Goal: Task Accomplishment & Management: Use online tool/utility

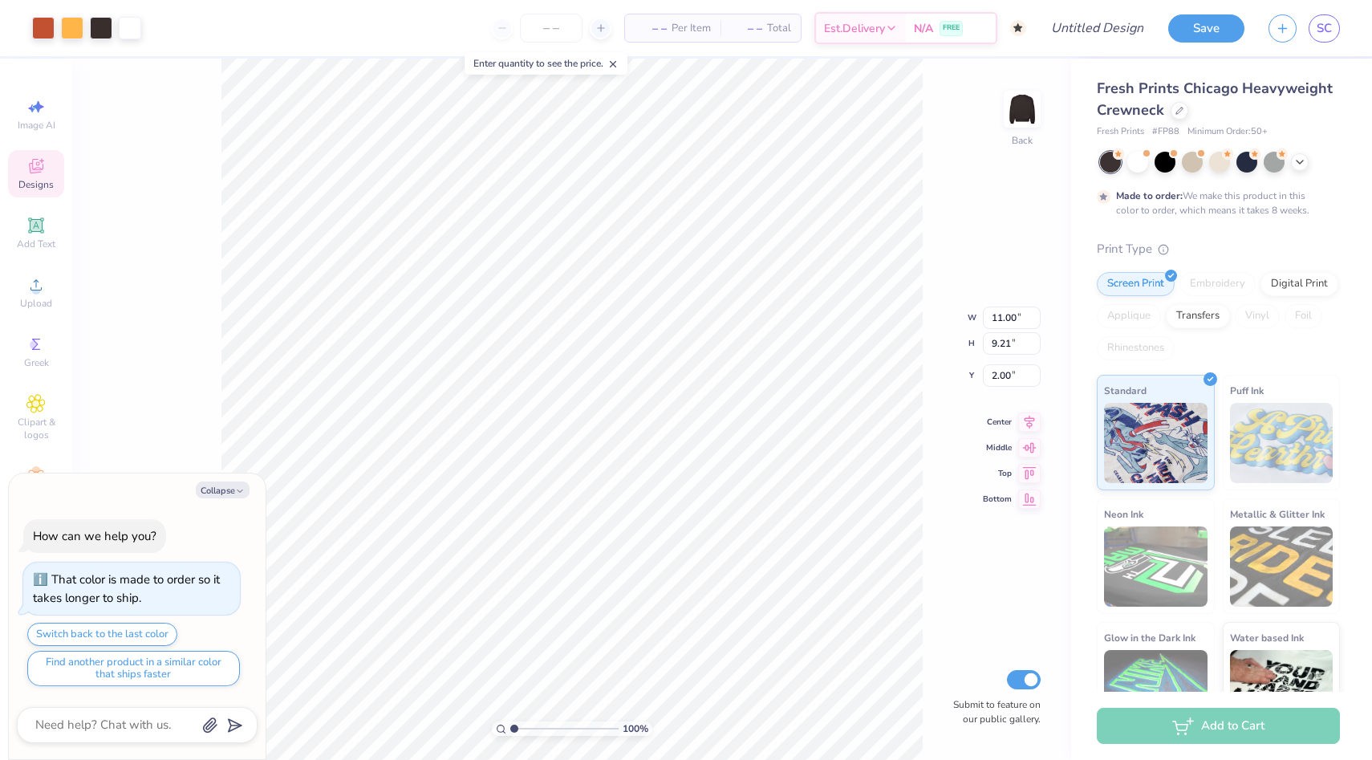
type textarea "x"
type input "2.81"
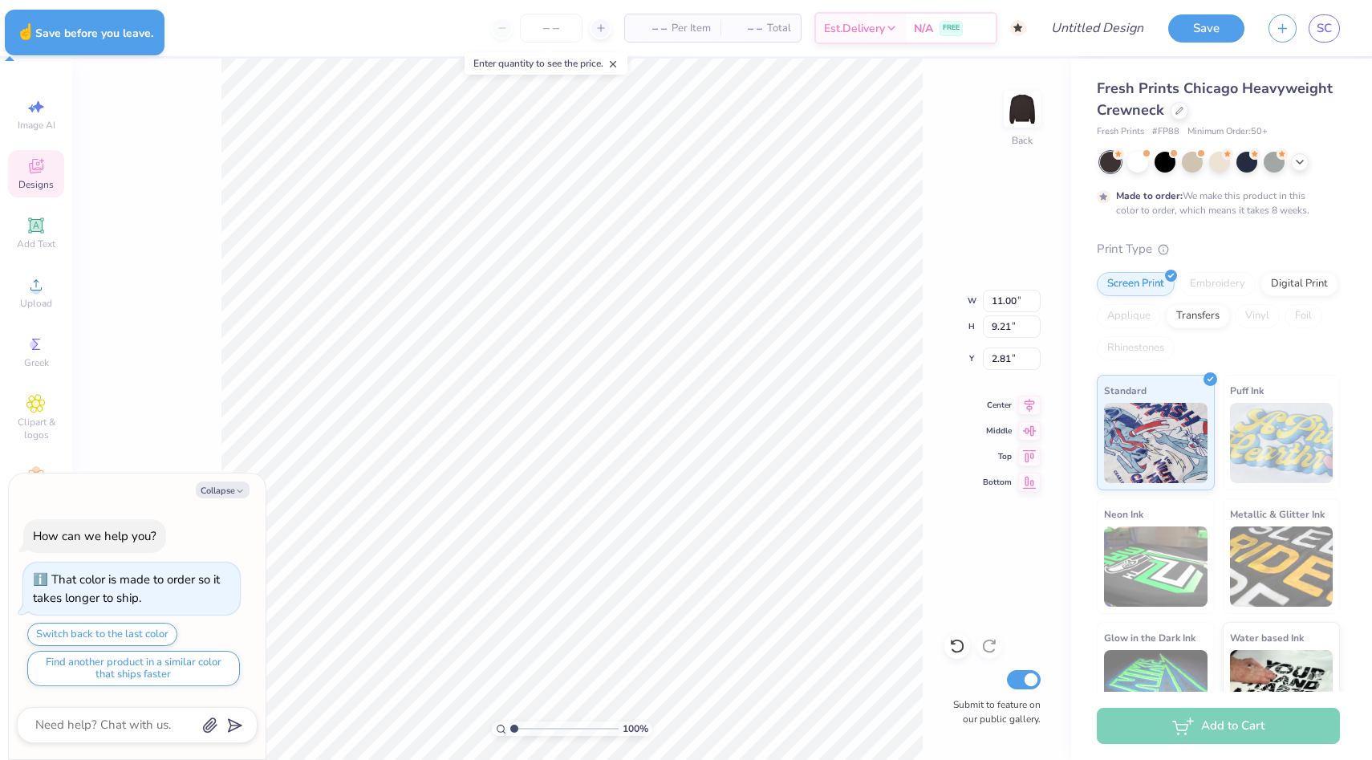
type textarea "x"
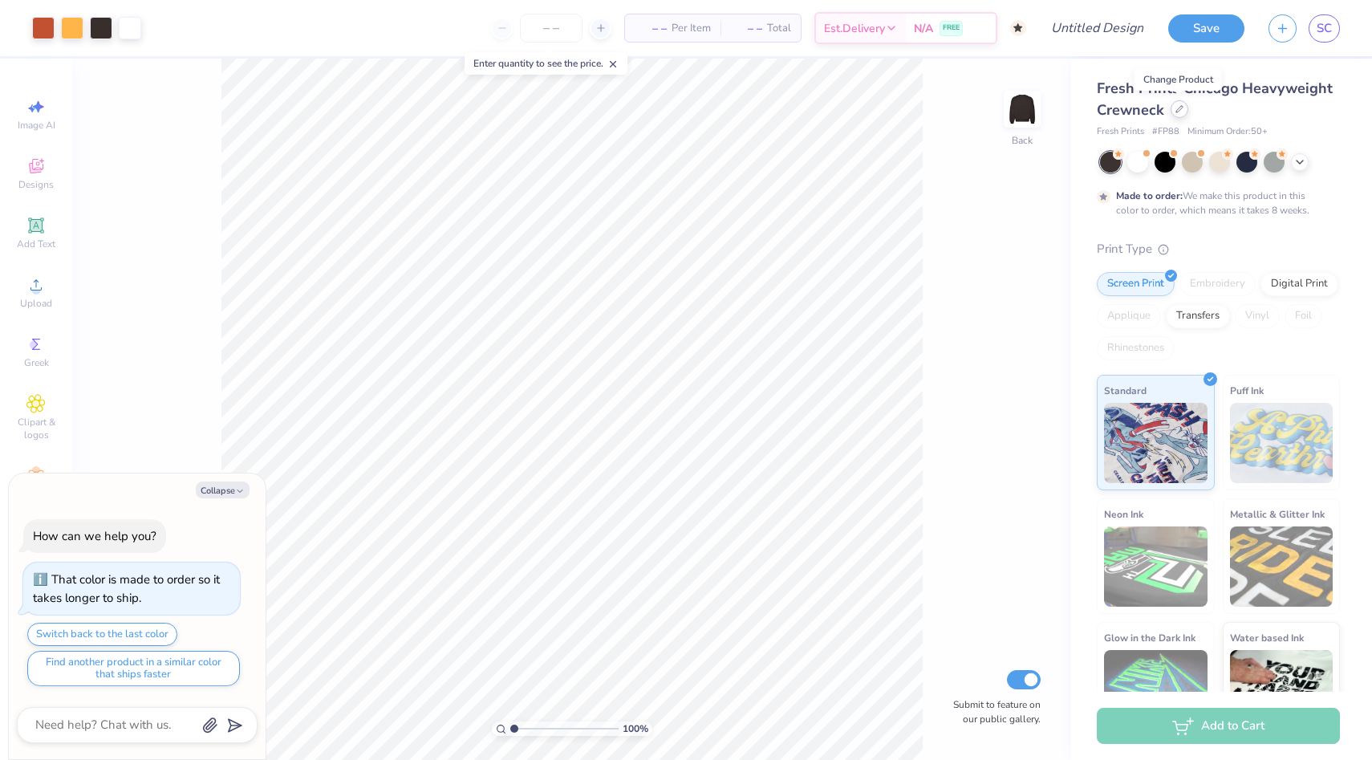
click at [1179, 110] on icon at bounding box center [1179, 109] width 8 height 8
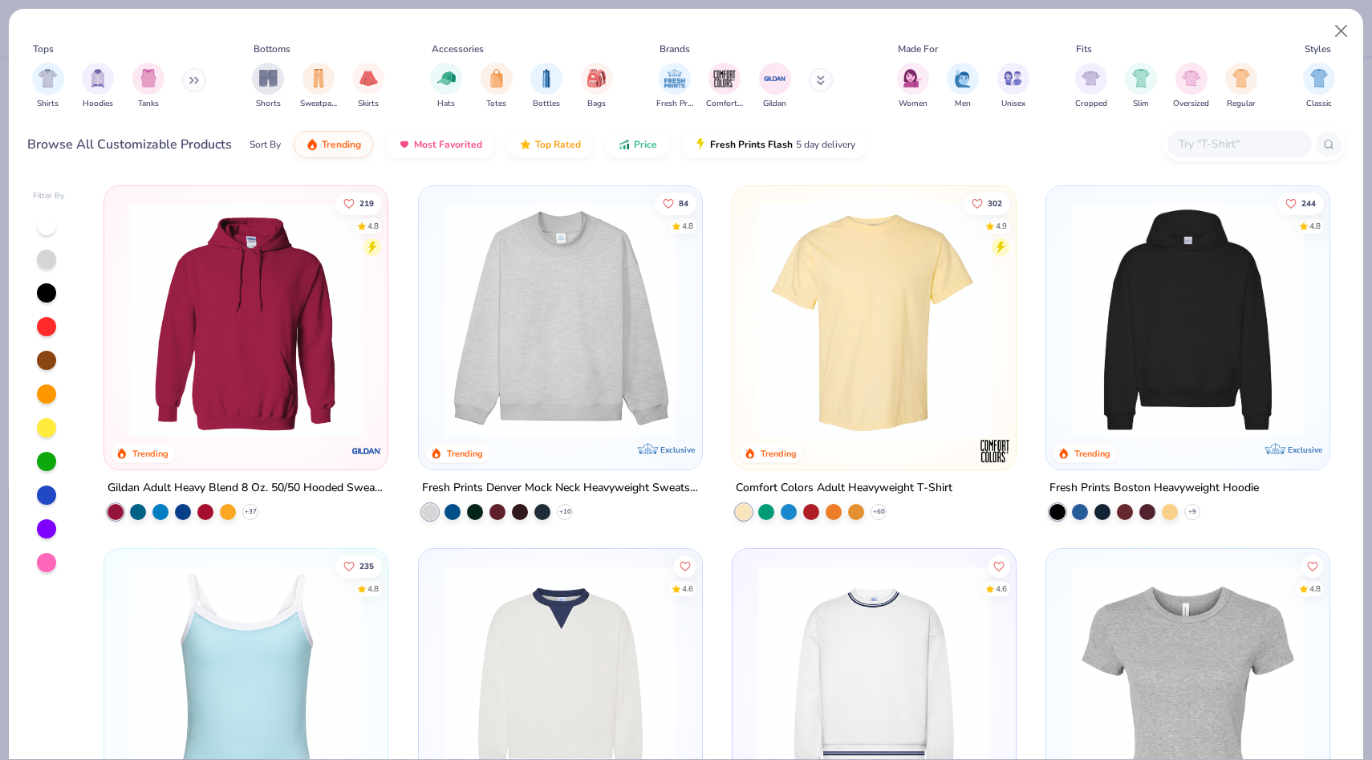
click at [851, 315] on div at bounding box center [623, 319] width 754 height 235
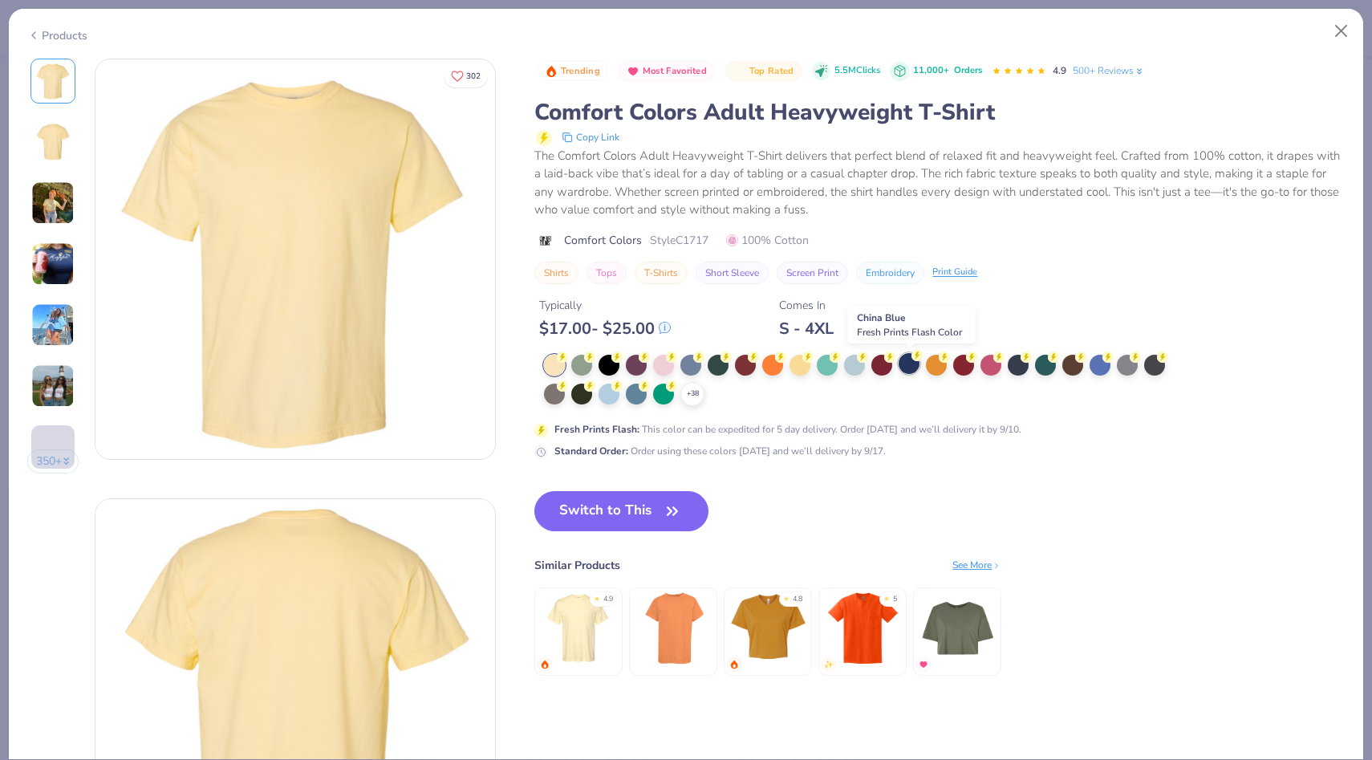
click at [907, 364] on div at bounding box center [909, 363] width 21 height 21
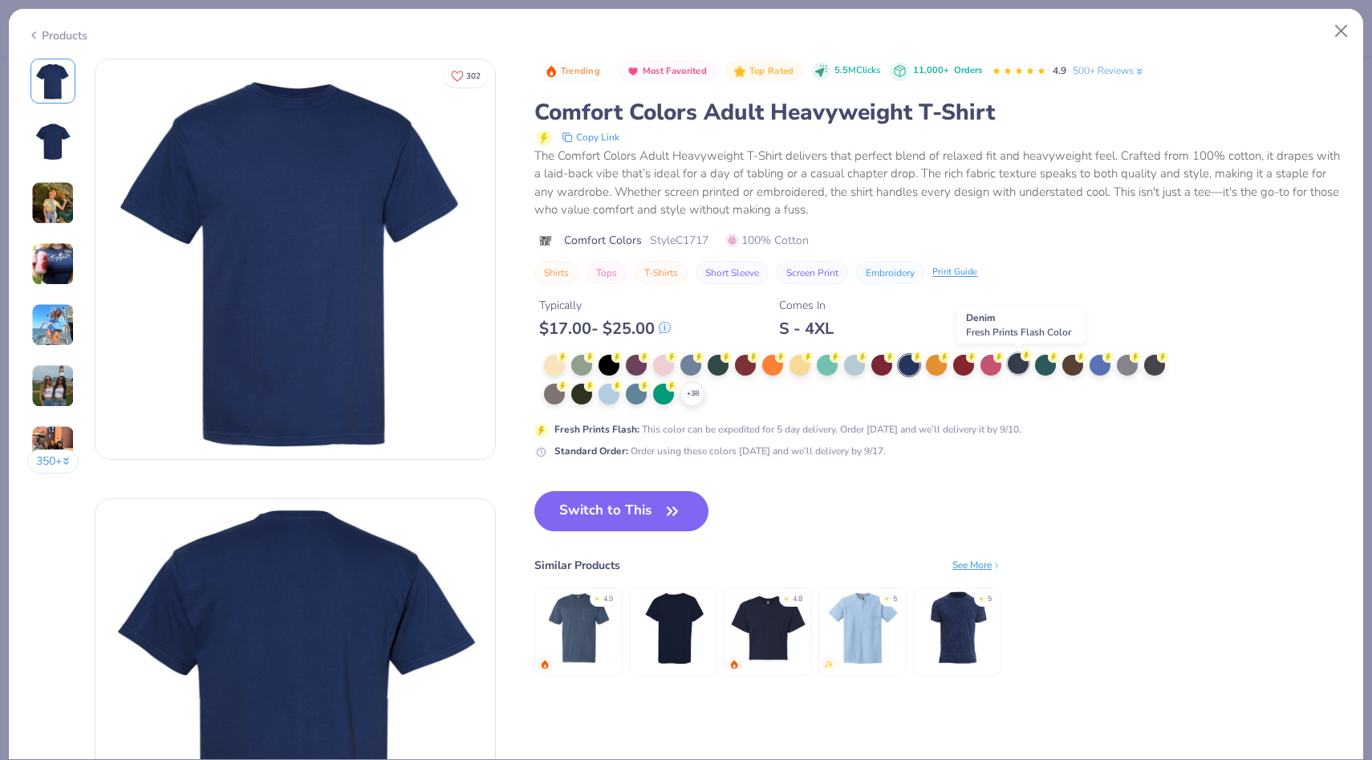
click at [1018, 367] on div at bounding box center [1018, 363] width 21 height 21
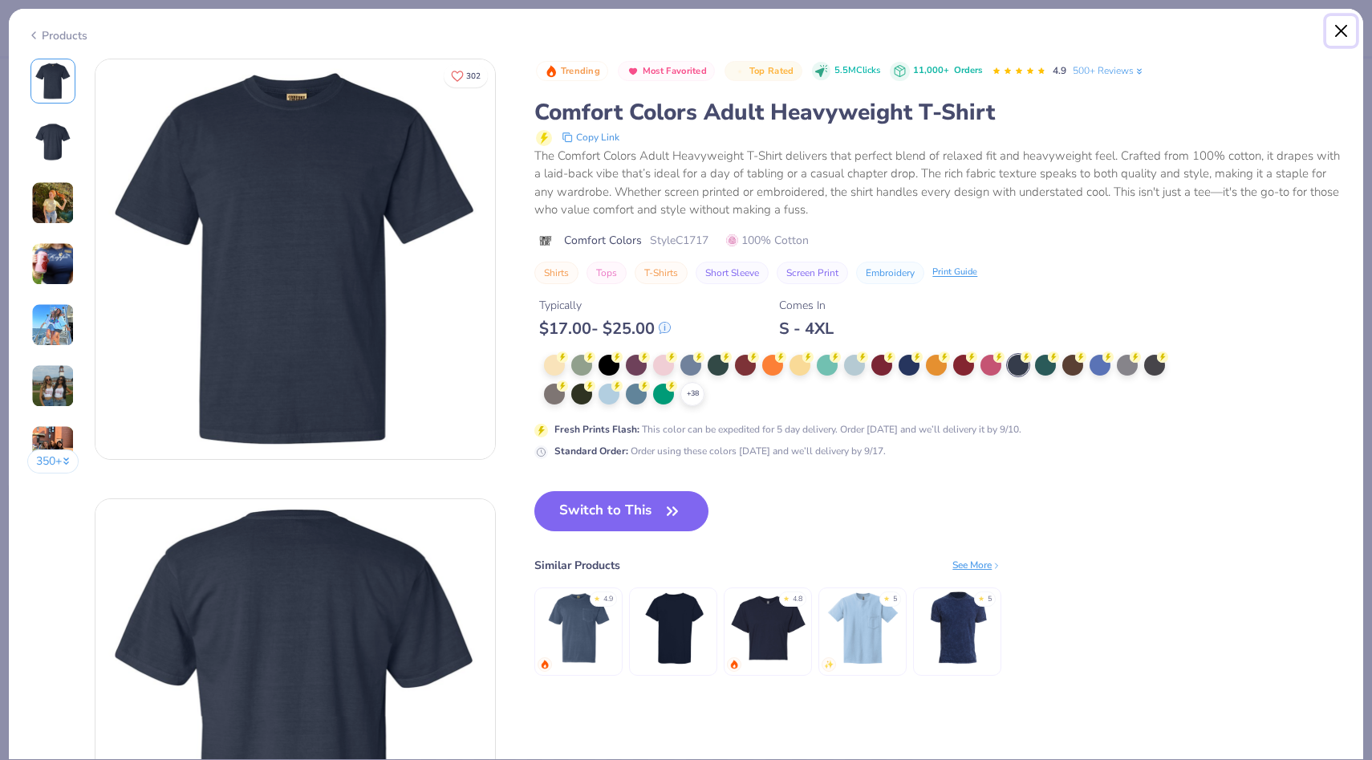
click at [1342, 35] on button "Close" at bounding box center [1341, 31] width 30 height 30
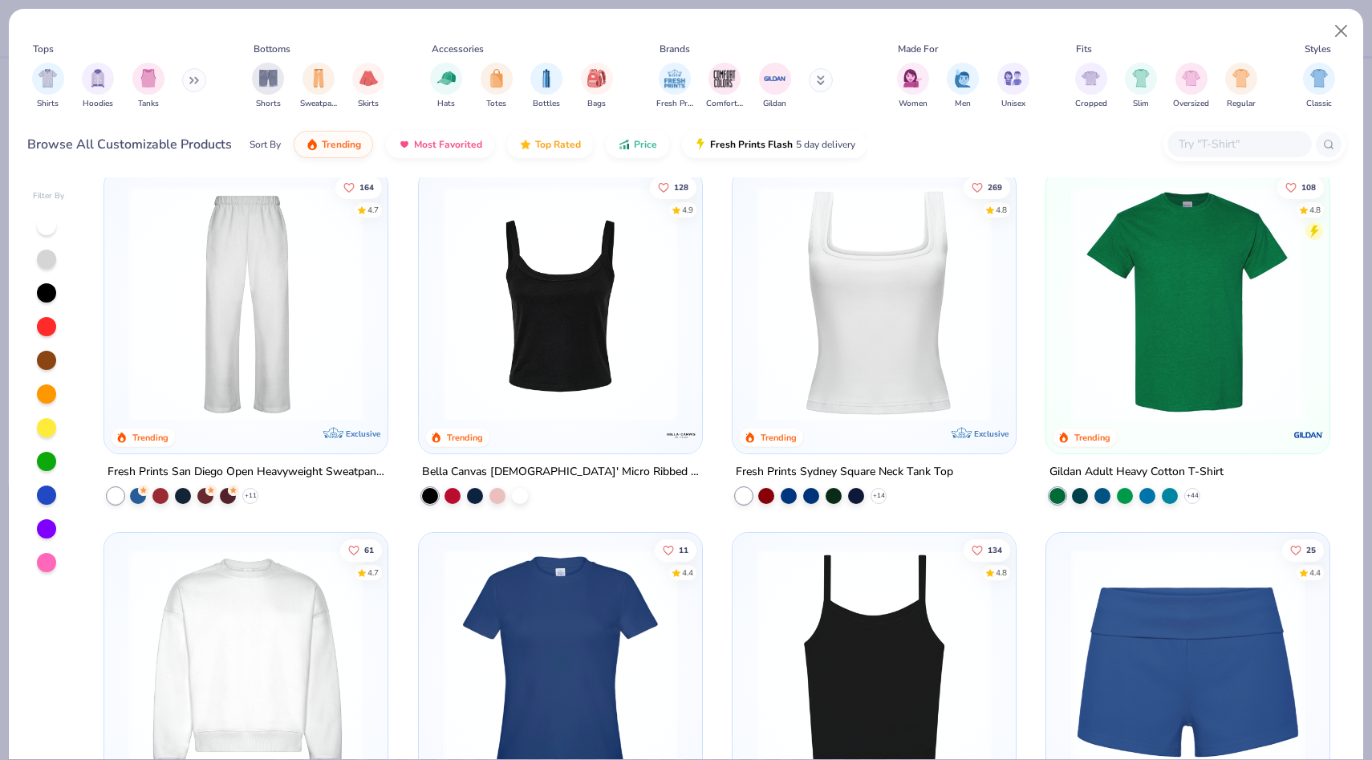
scroll to position [768, 0]
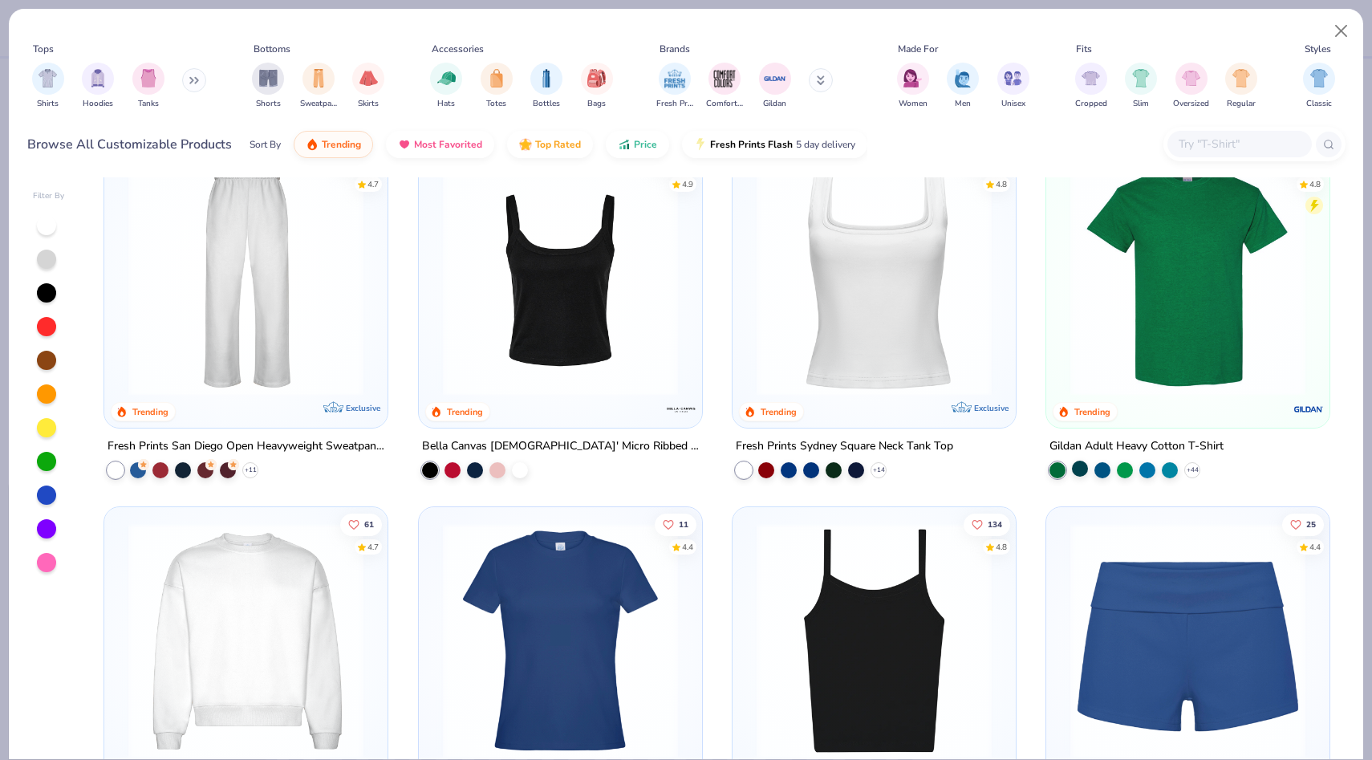
click at [1082, 464] on div at bounding box center [1080, 469] width 16 height 16
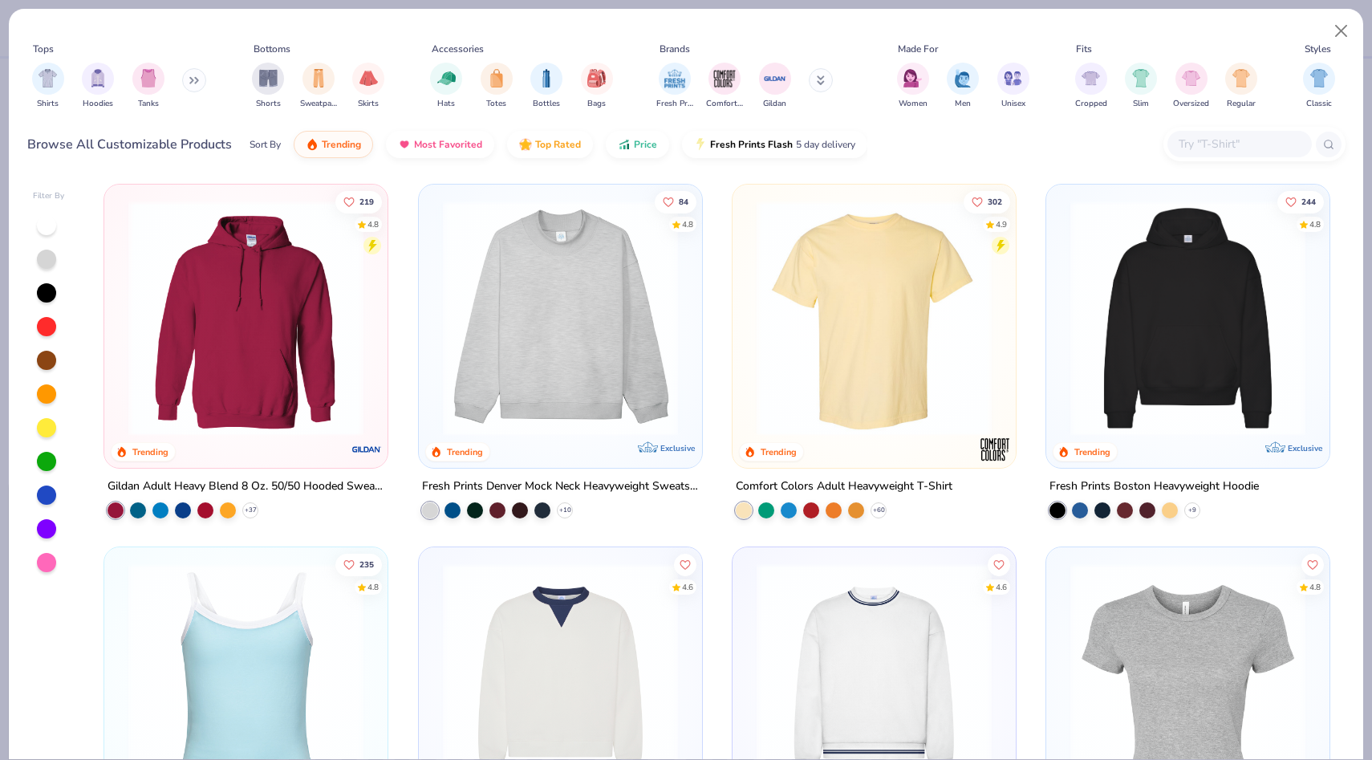
scroll to position [0, 0]
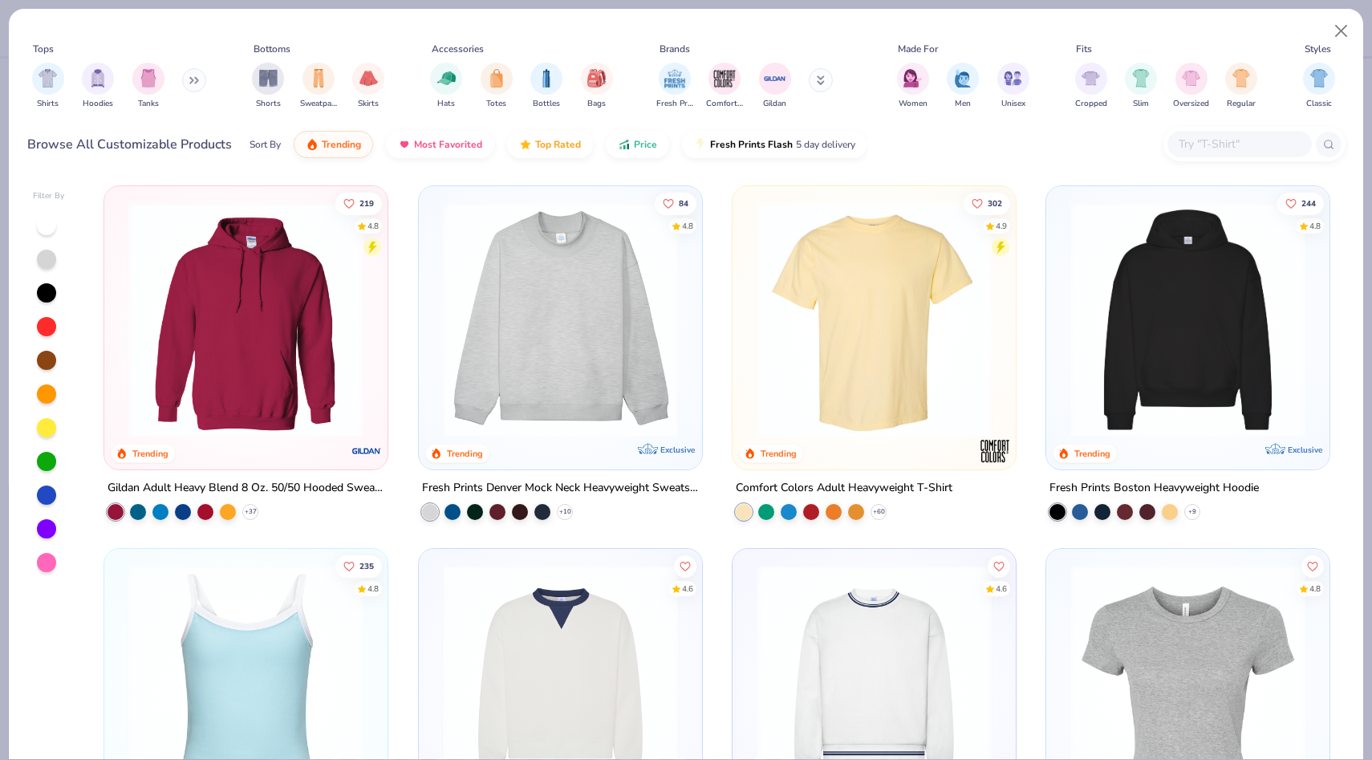
click at [933, 385] on img at bounding box center [874, 319] width 251 height 235
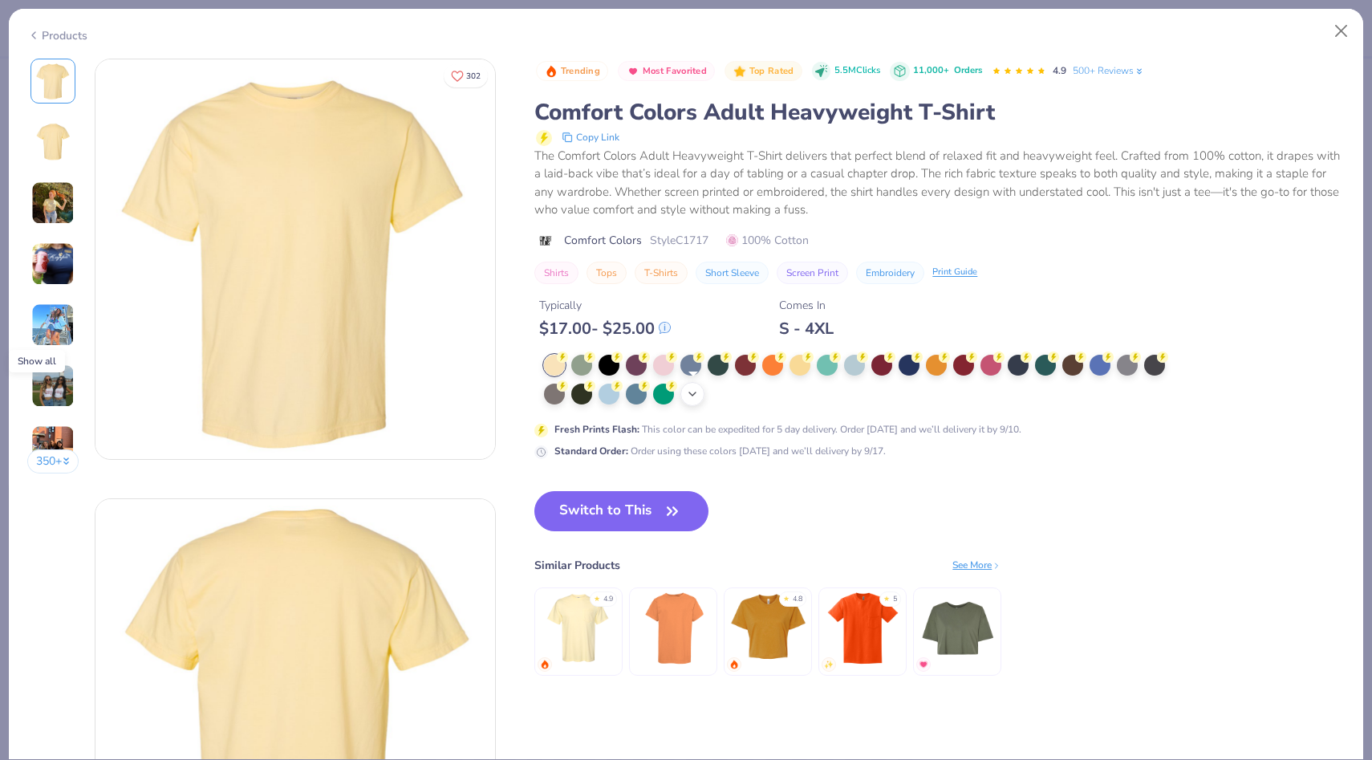
click at [695, 394] on icon at bounding box center [692, 394] width 13 height 13
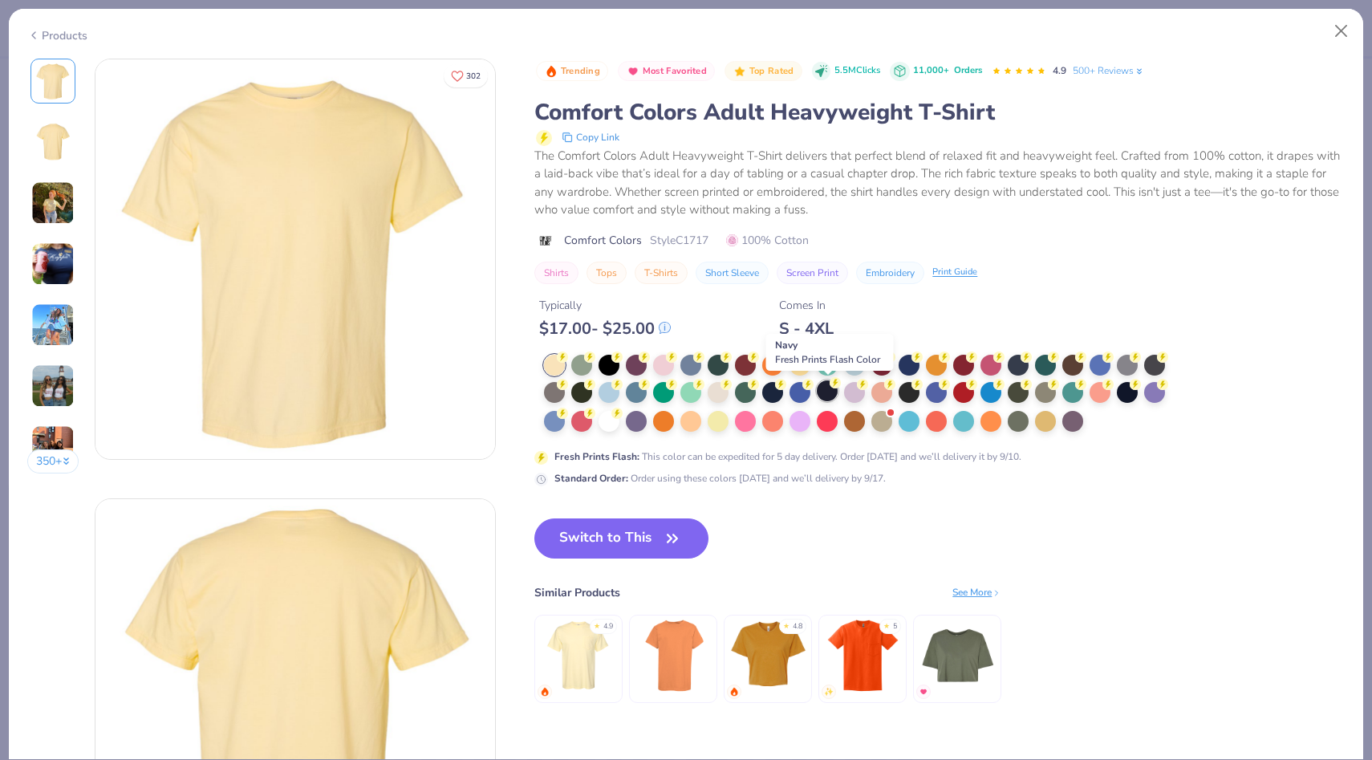
click at [826, 391] on div at bounding box center [827, 390] width 21 height 21
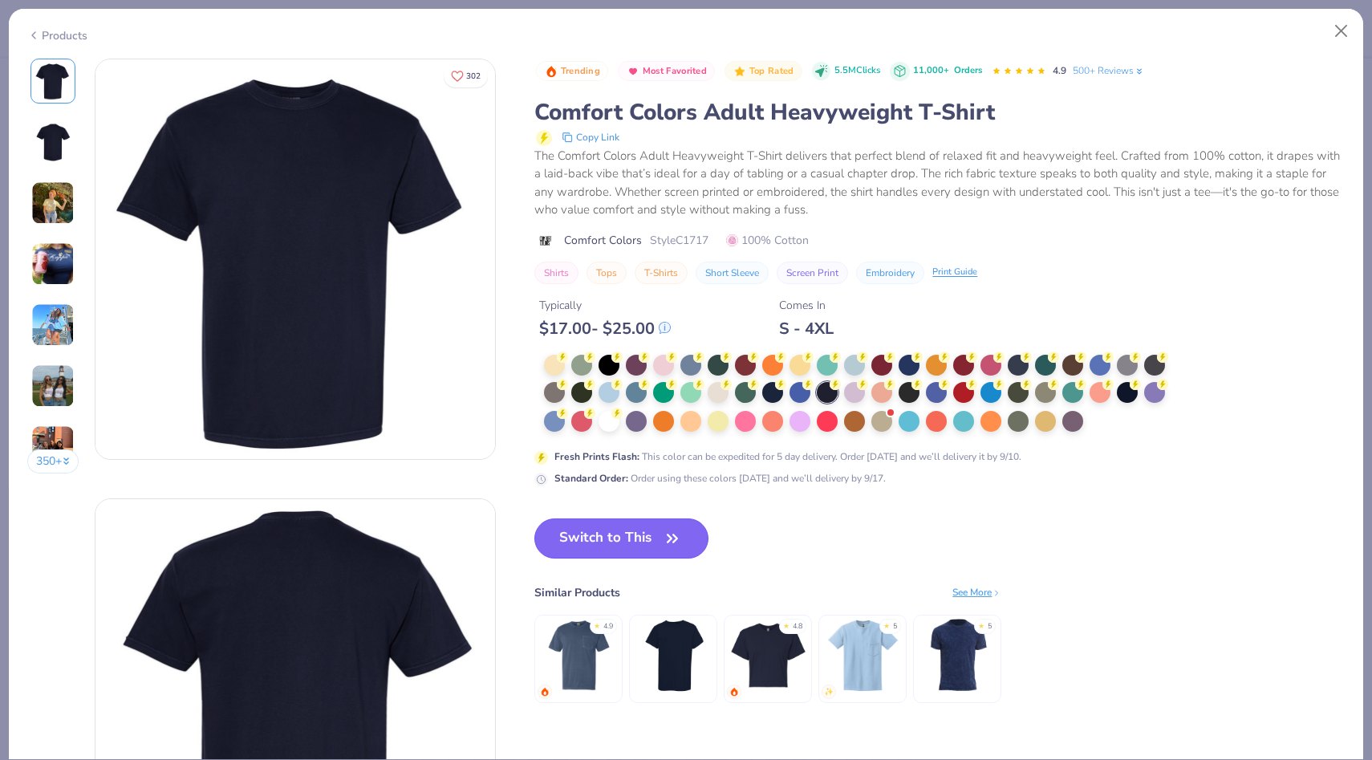
click at [623, 545] on button "Switch to This" at bounding box center [621, 538] width 174 height 40
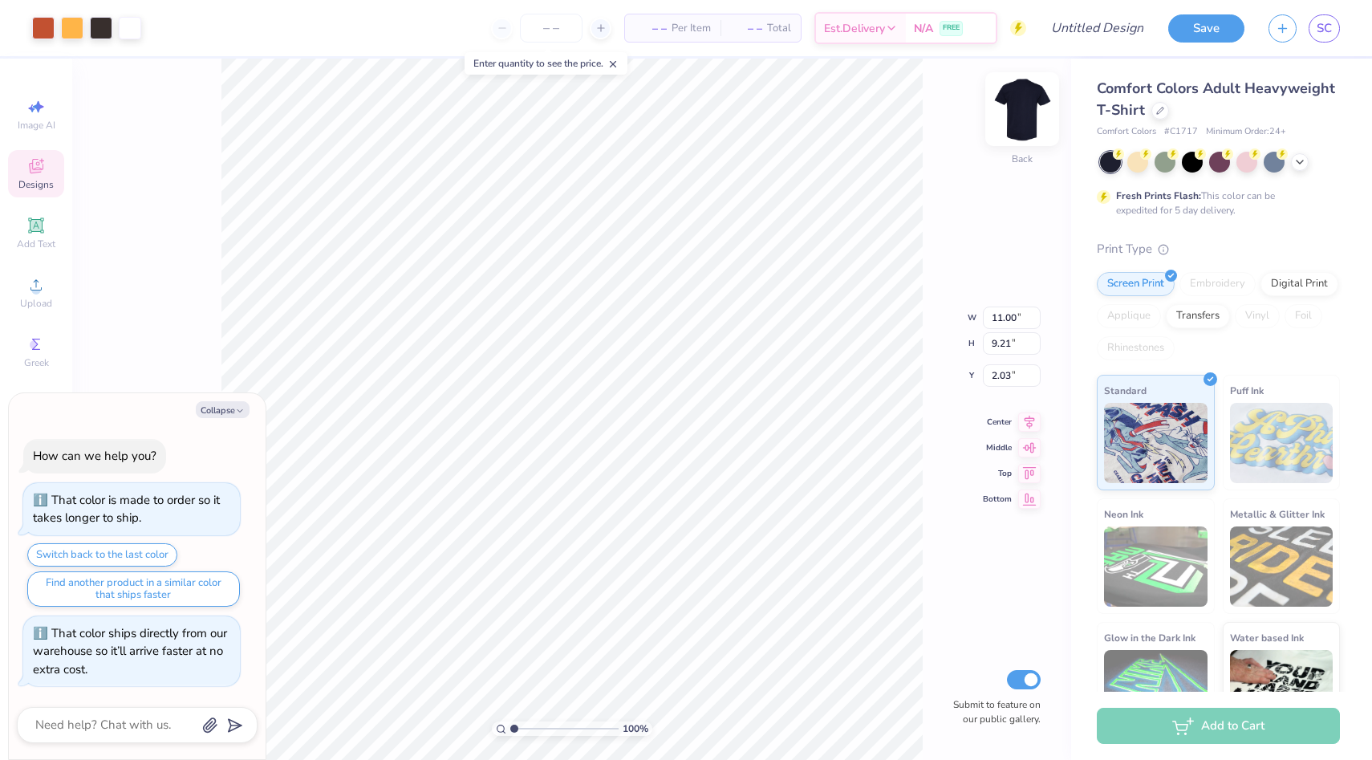
click at [1017, 108] on img at bounding box center [1022, 109] width 64 height 64
click at [217, 416] on button "Collapse" at bounding box center [223, 409] width 54 height 17
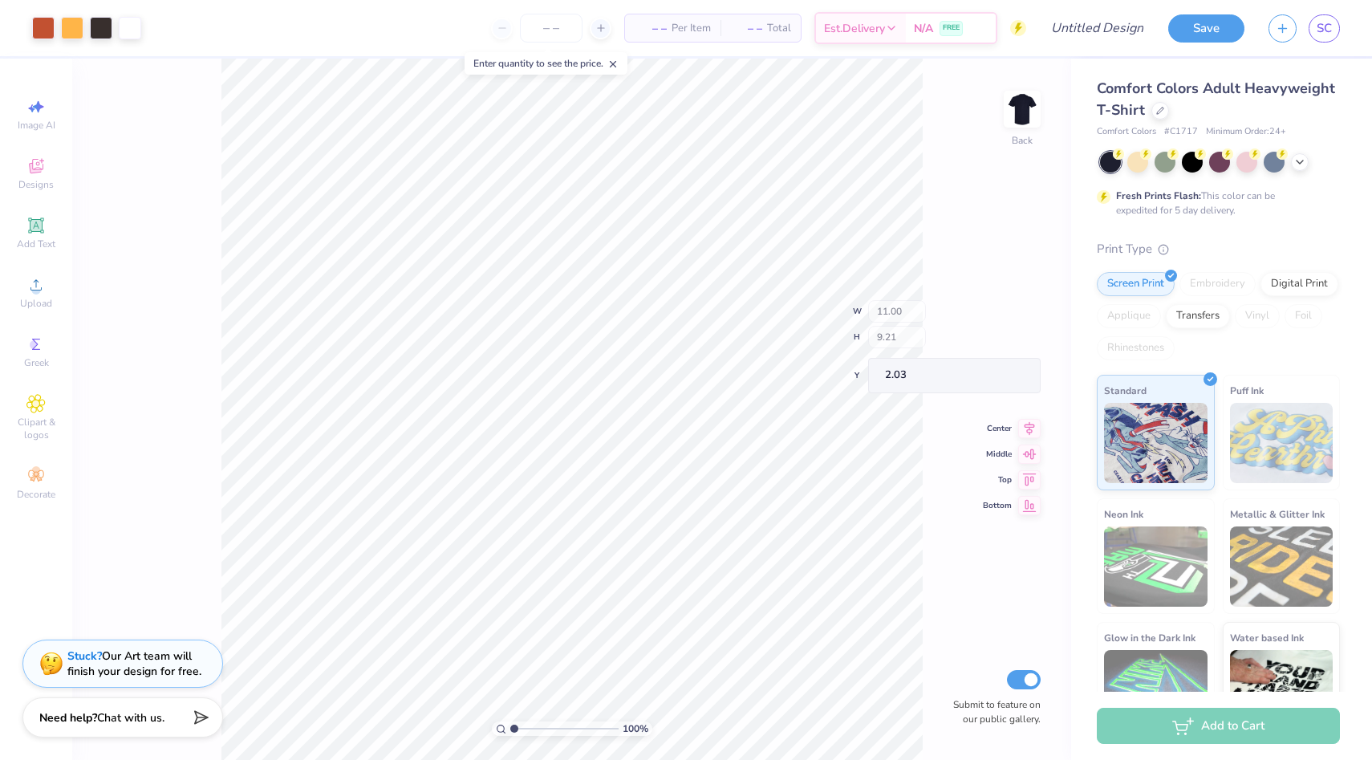
type textarea "x"
click at [1025, 107] on img at bounding box center [1022, 109] width 64 height 64
type input "4.97"
type input "7.05"
type input "1.17"
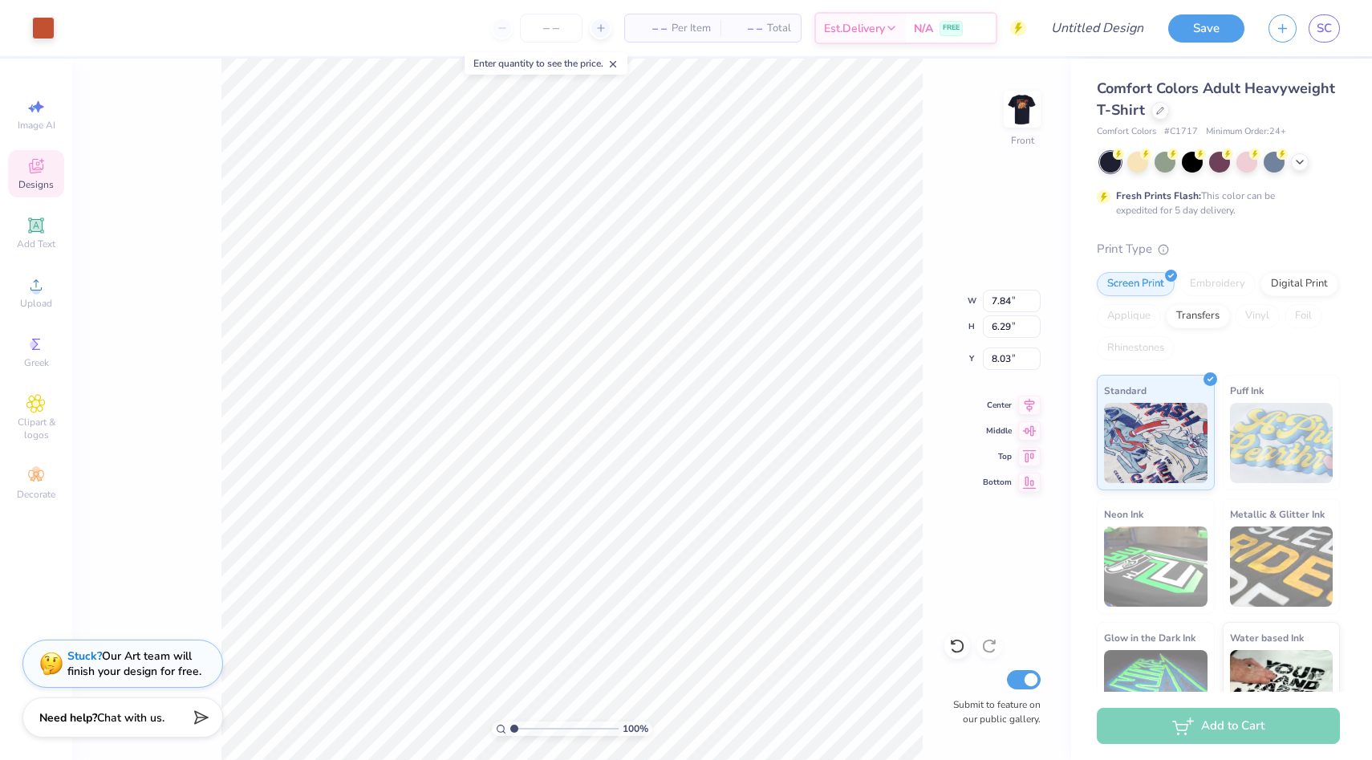
type input "4.97"
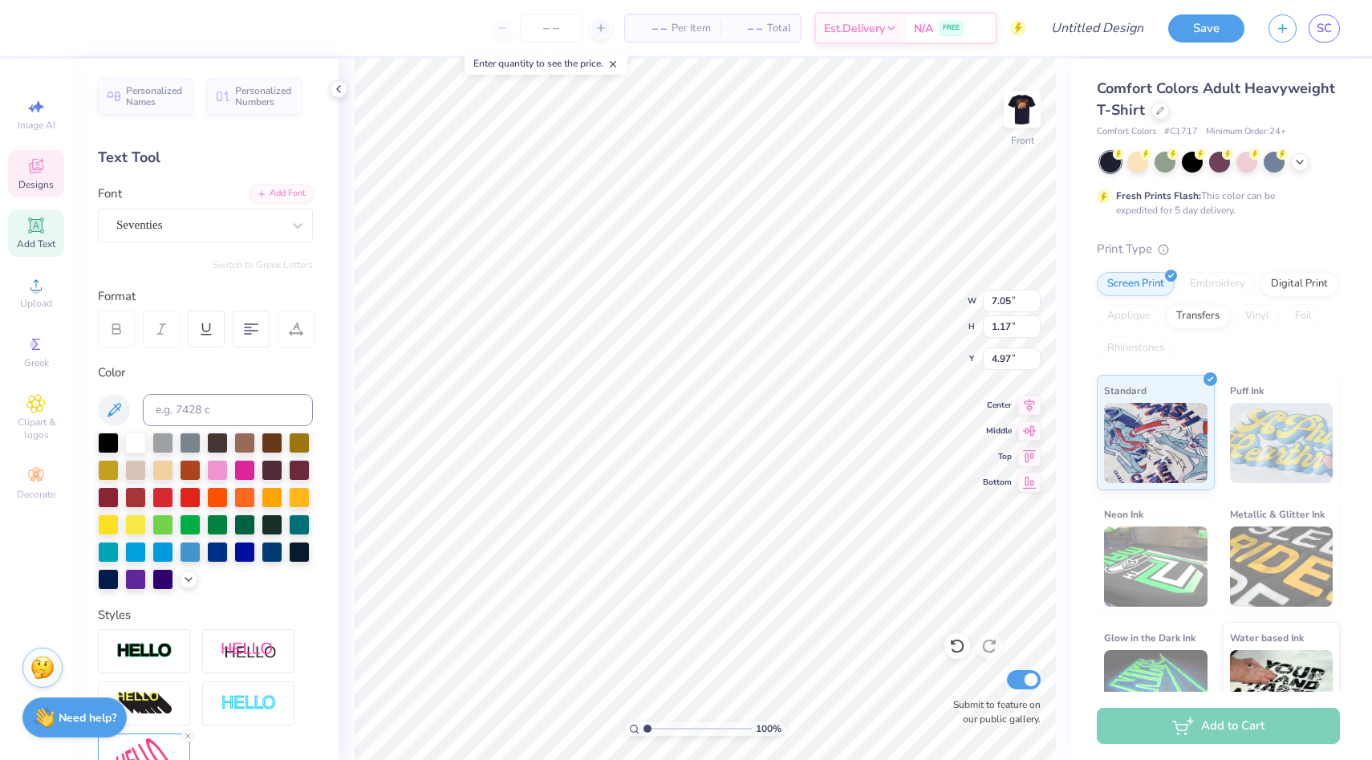
type input "11.18"
type input "3.84"
type input "5.23"
click at [139, 505] on div at bounding box center [135, 495] width 21 height 21
click at [134, 453] on div at bounding box center [135, 442] width 21 height 21
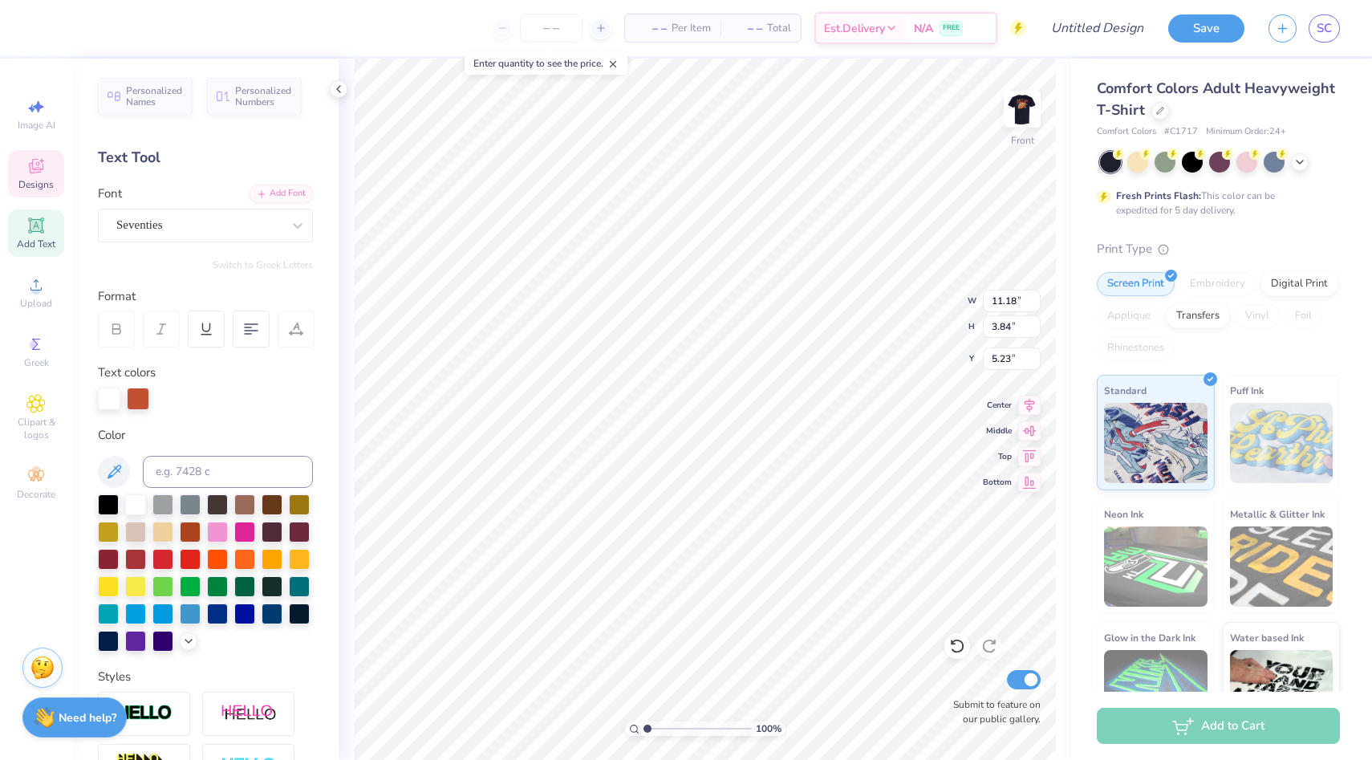
click at [134, 489] on div "Color" at bounding box center [205, 539] width 215 height 226
click at [138, 399] on div at bounding box center [138, 397] width 22 height 22
click at [136, 563] on div at bounding box center [135, 557] width 21 height 21
click at [75, 28] on div at bounding box center [72, 26] width 22 height 22
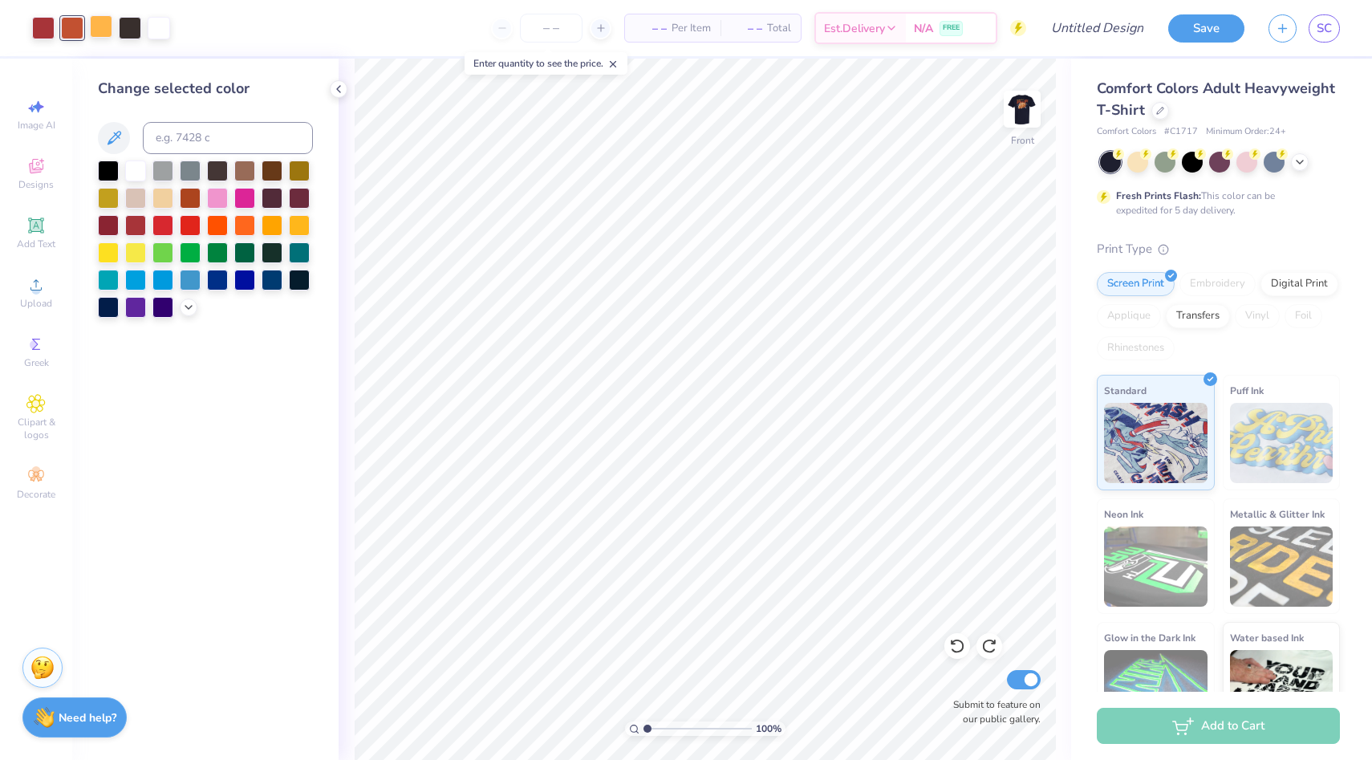
click at [96, 24] on div at bounding box center [101, 26] width 22 height 22
click at [142, 168] on div at bounding box center [135, 169] width 21 height 21
click at [299, 227] on div at bounding box center [299, 223] width 21 height 21
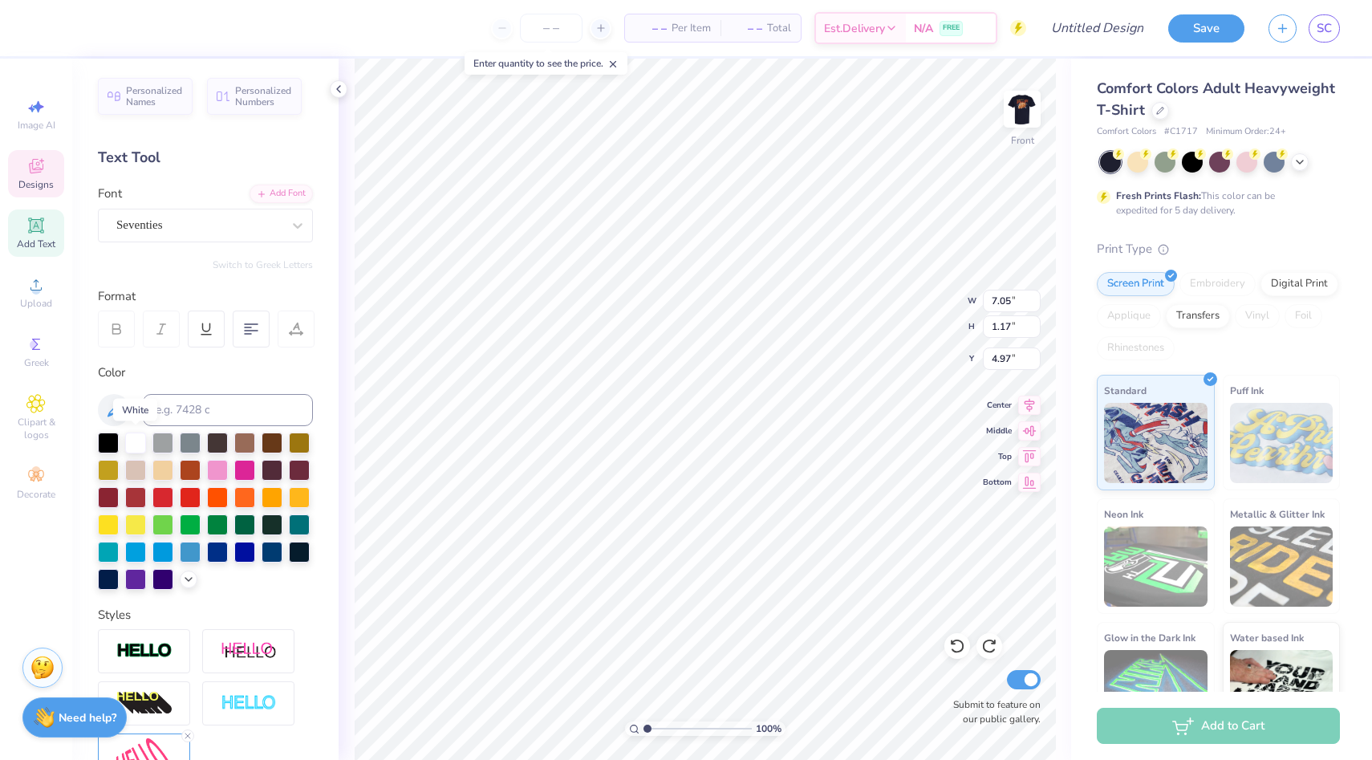
click at [134, 440] on div at bounding box center [135, 442] width 21 height 21
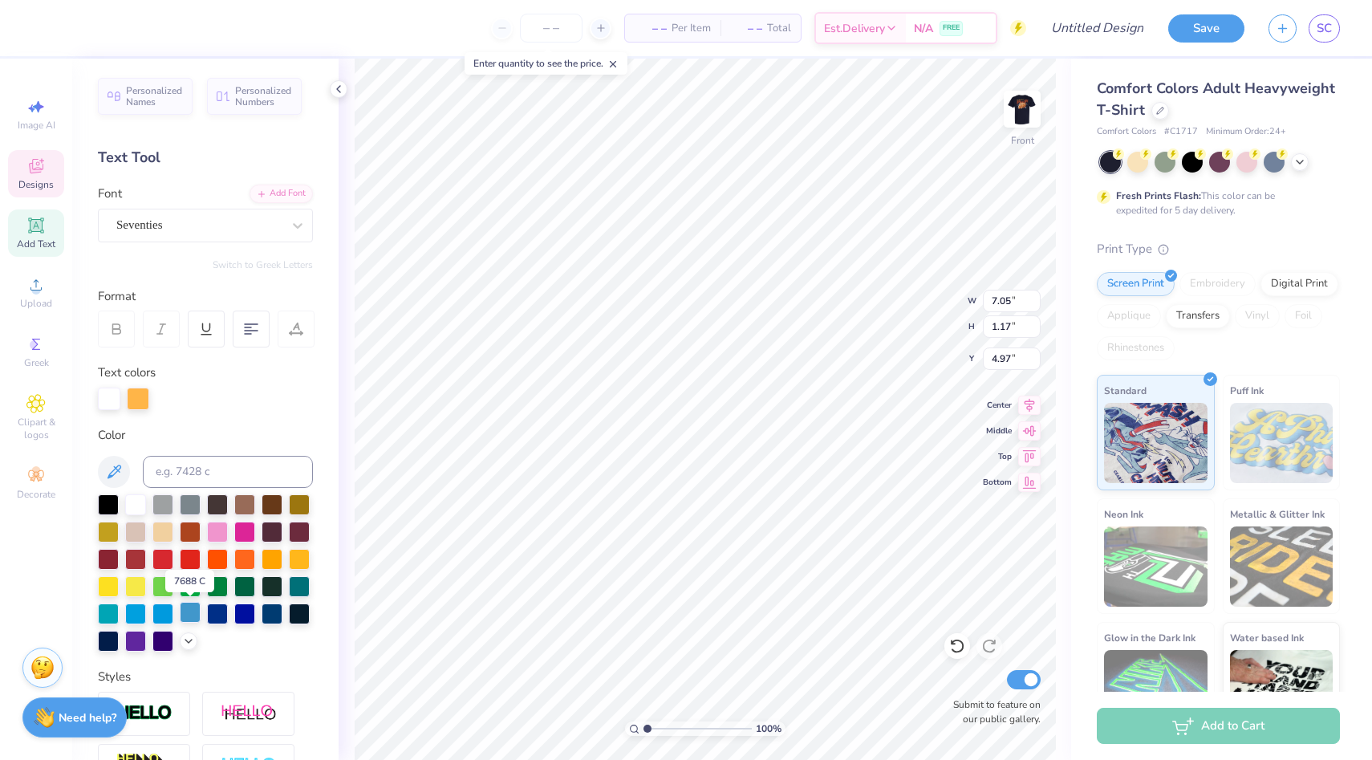
click at [196, 619] on div at bounding box center [190, 612] width 21 height 21
click at [135, 505] on div at bounding box center [135, 503] width 21 height 21
type input "11.18"
type input "3.84"
type input "5.23"
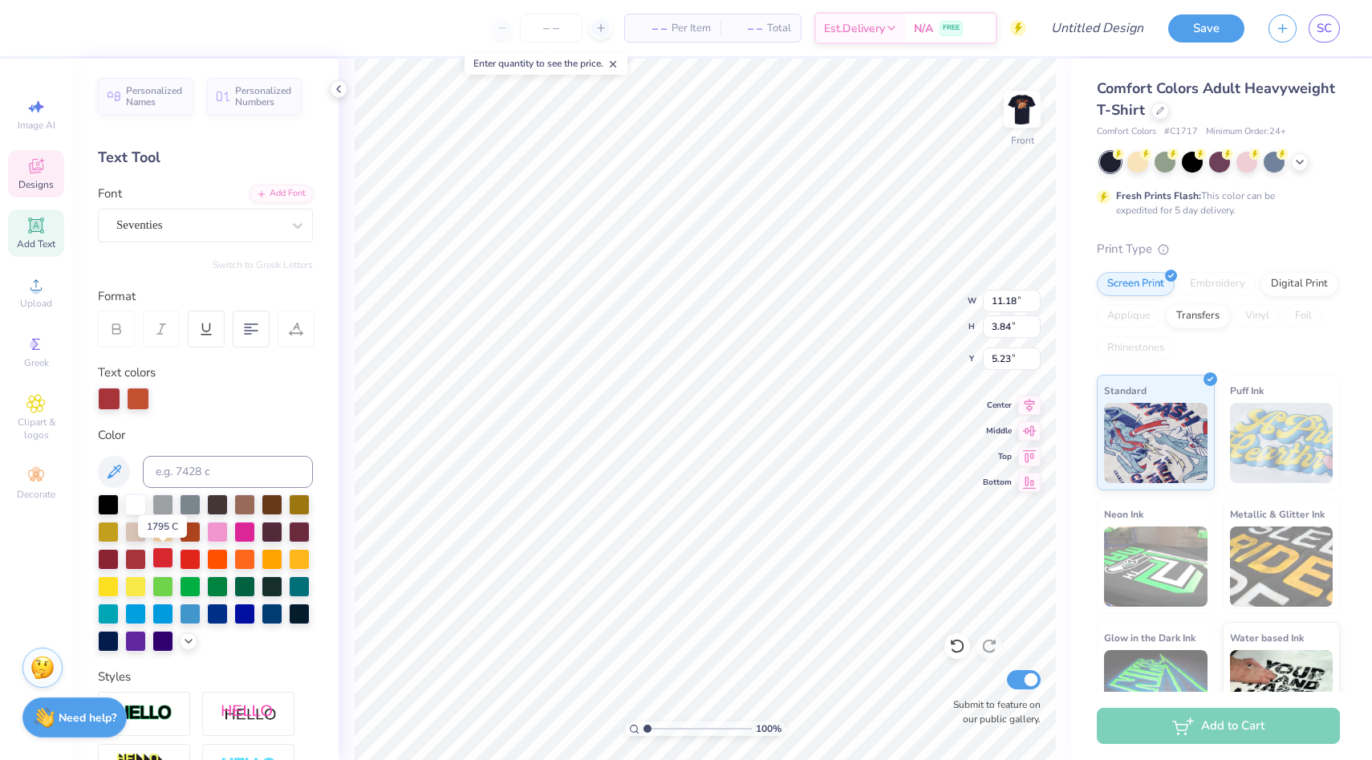
click at [157, 558] on div at bounding box center [162, 557] width 21 height 21
click at [186, 643] on icon at bounding box center [188, 639] width 13 height 13
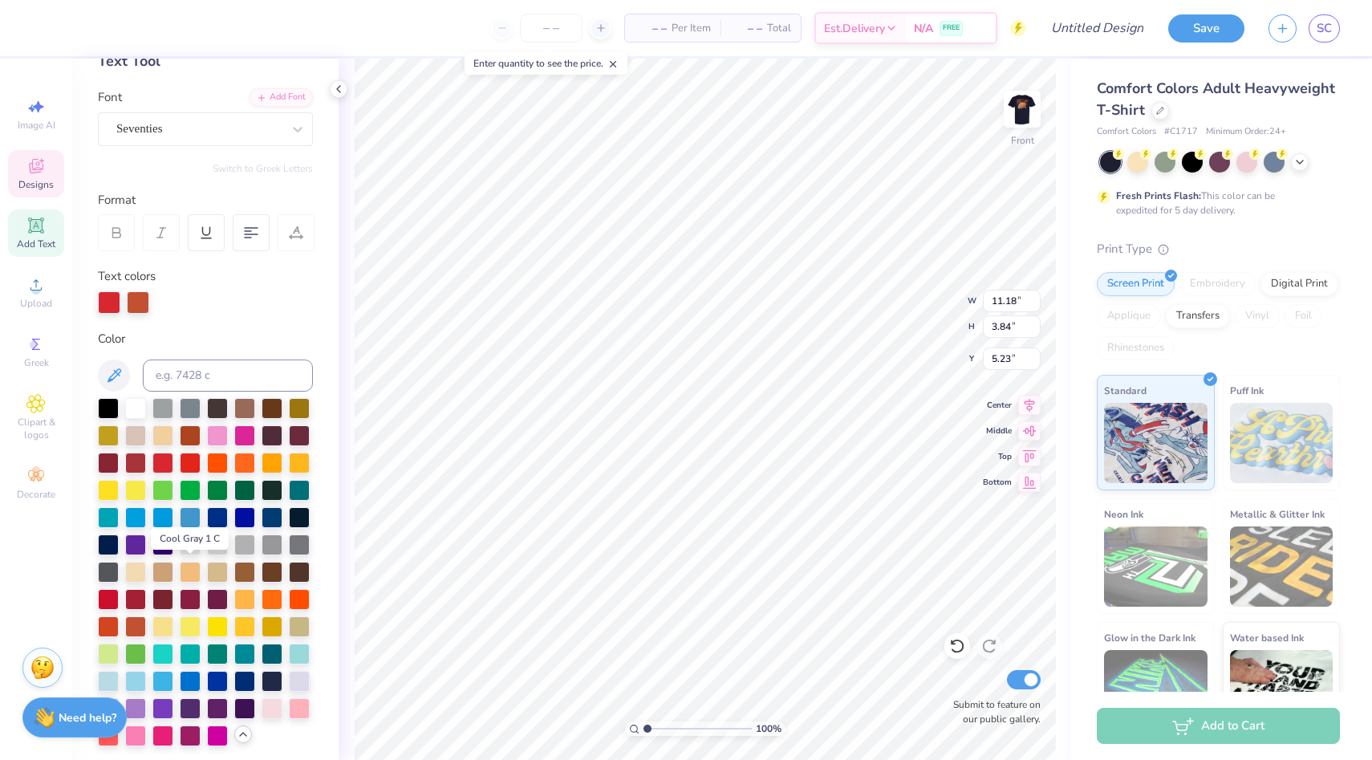
scroll to position [98, 0]
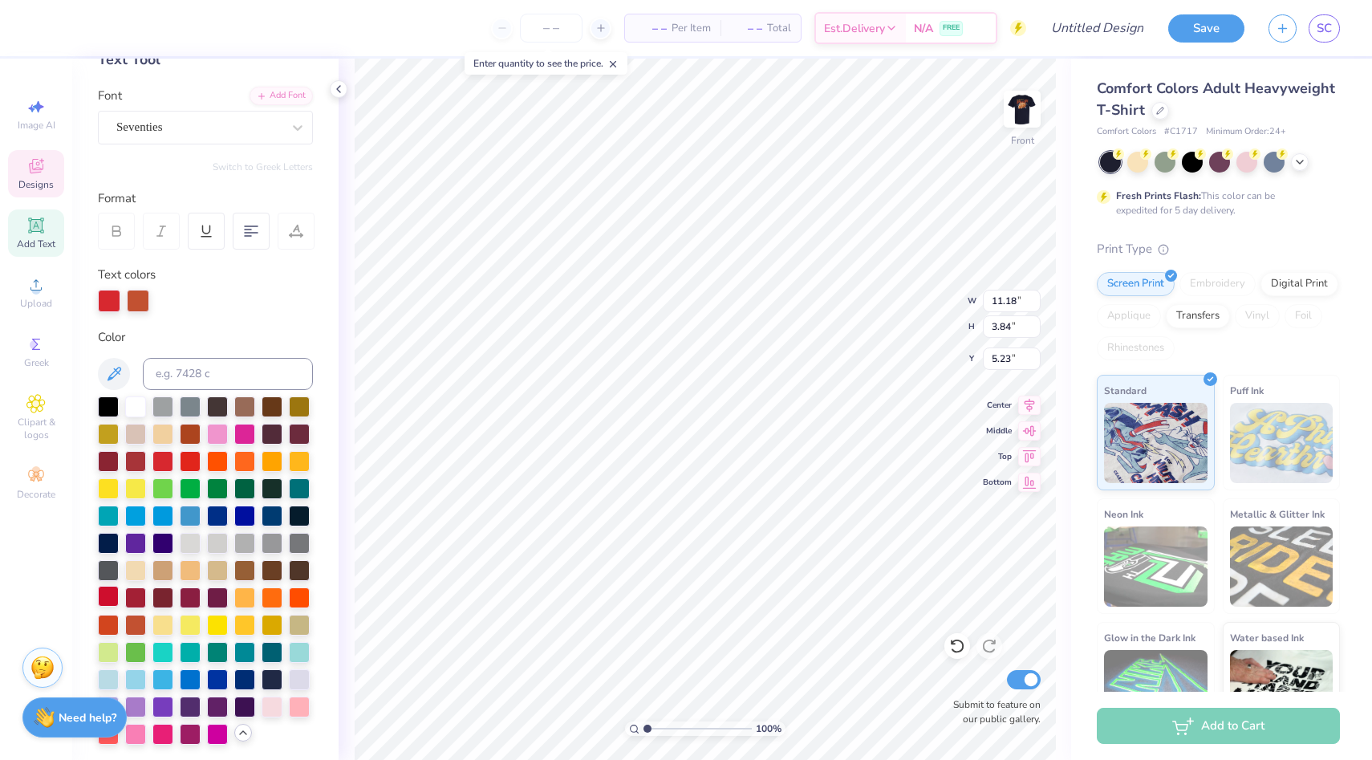
click at [108, 603] on div at bounding box center [108, 596] width 21 height 21
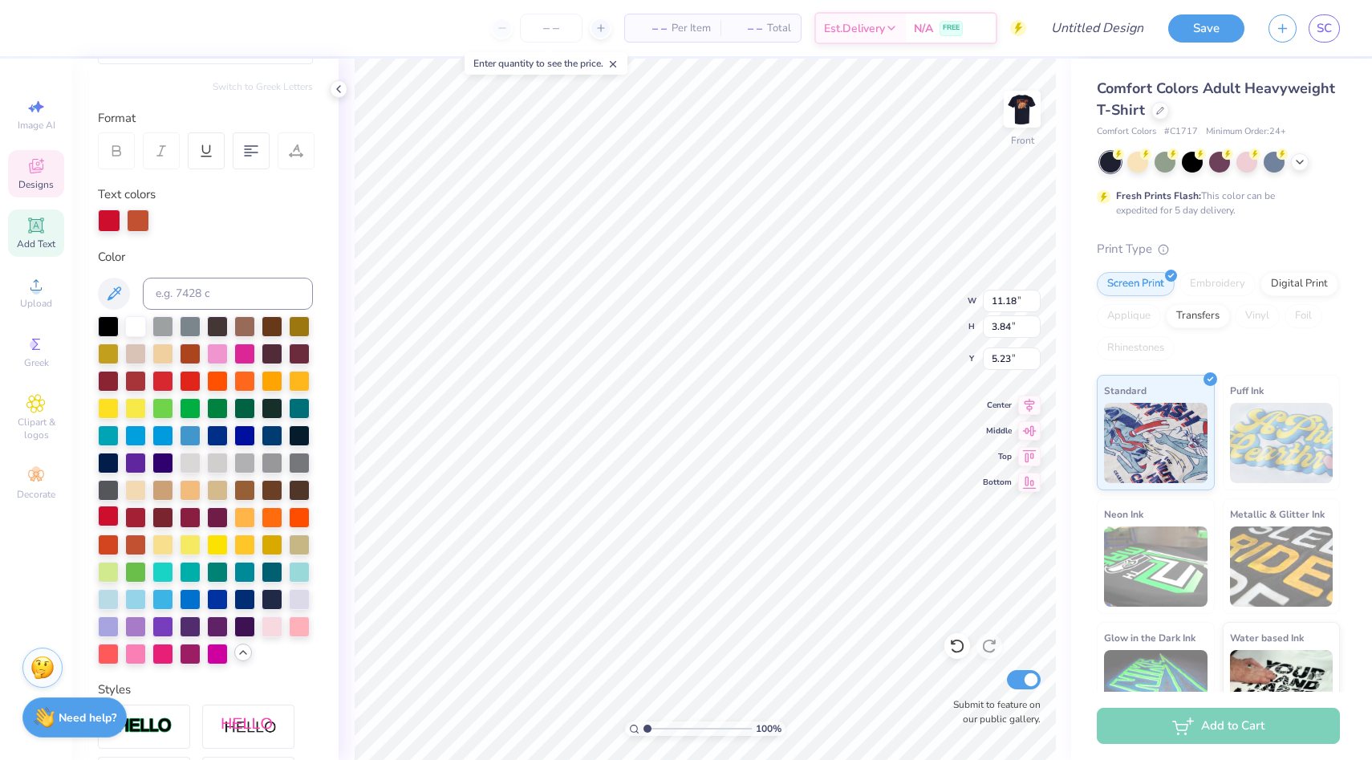
scroll to position [190, 0]
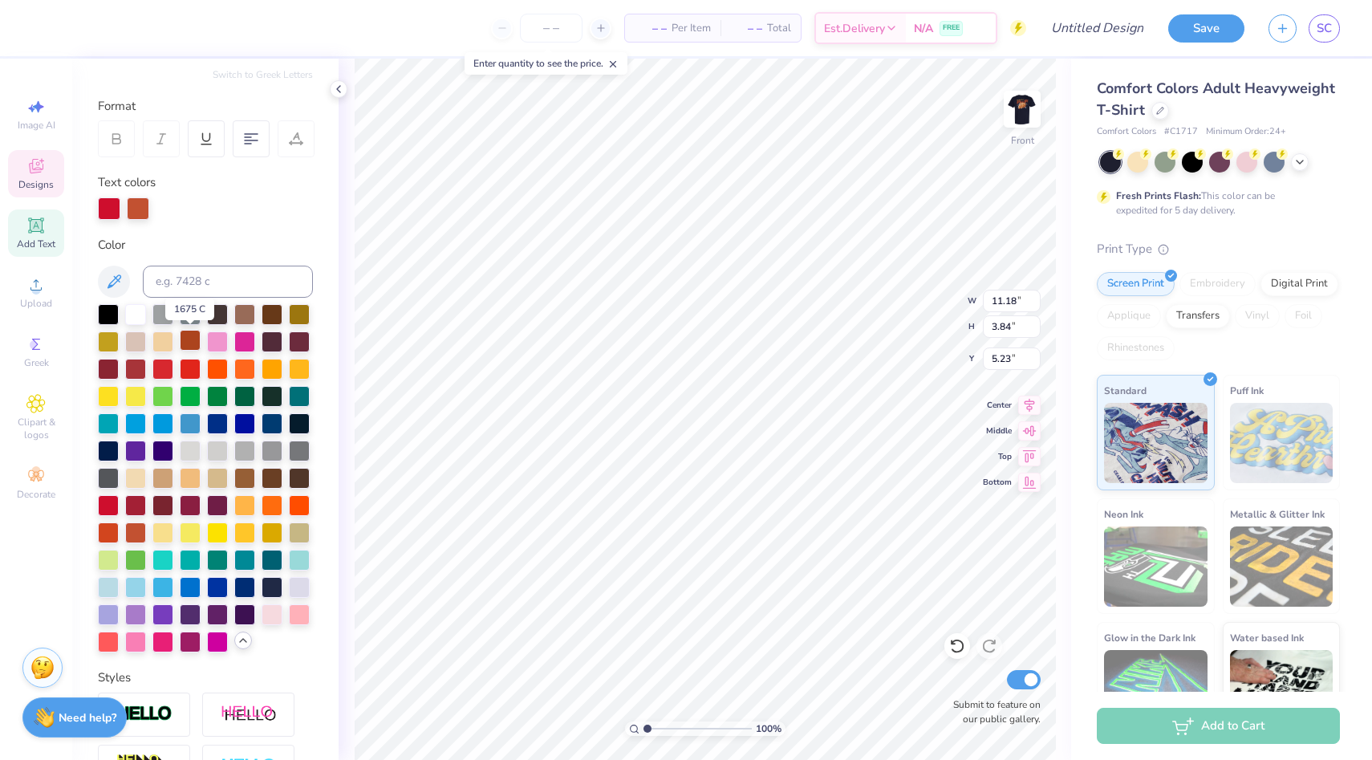
click at [191, 347] on div at bounding box center [190, 340] width 21 height 21
click at [160, 367] on div at bounding box center [162, 367] width 21 height 21
click at [106, 505] on div at bounding box center [108, 503] width 21 height 21
click at [141, 503] on div at bounding box center [135, 503] width 21 height 21
click at [112, 506] on div at bounding box center [108, 503] width 21 height 21
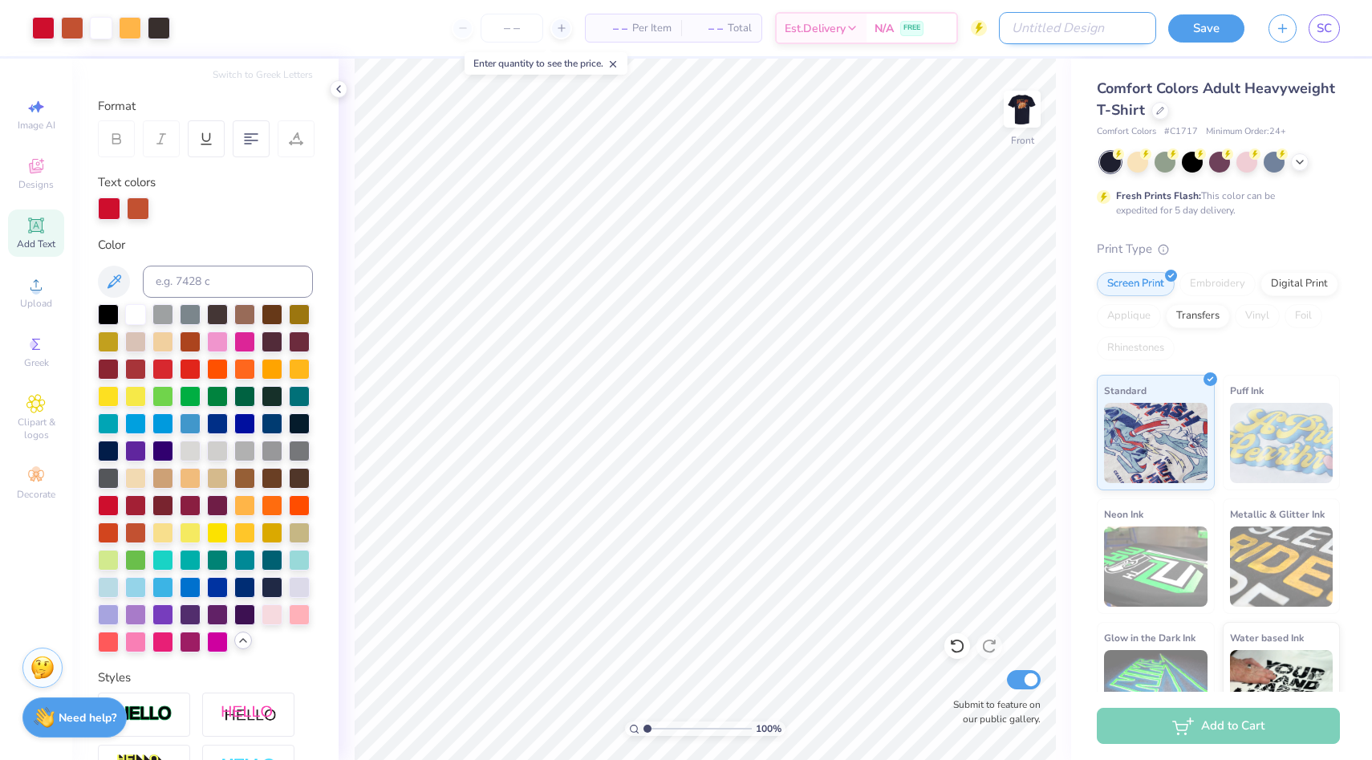
click at [1109, 31] on input "Design Title" at bounding box center [1077, 28] width 157 height 32
paste input "“Benefiting the [PERSON_NAME] Charities of [GEOGRAPHIC_DATA][US_STATE] and The …"
type input "pie a pi tshirt"
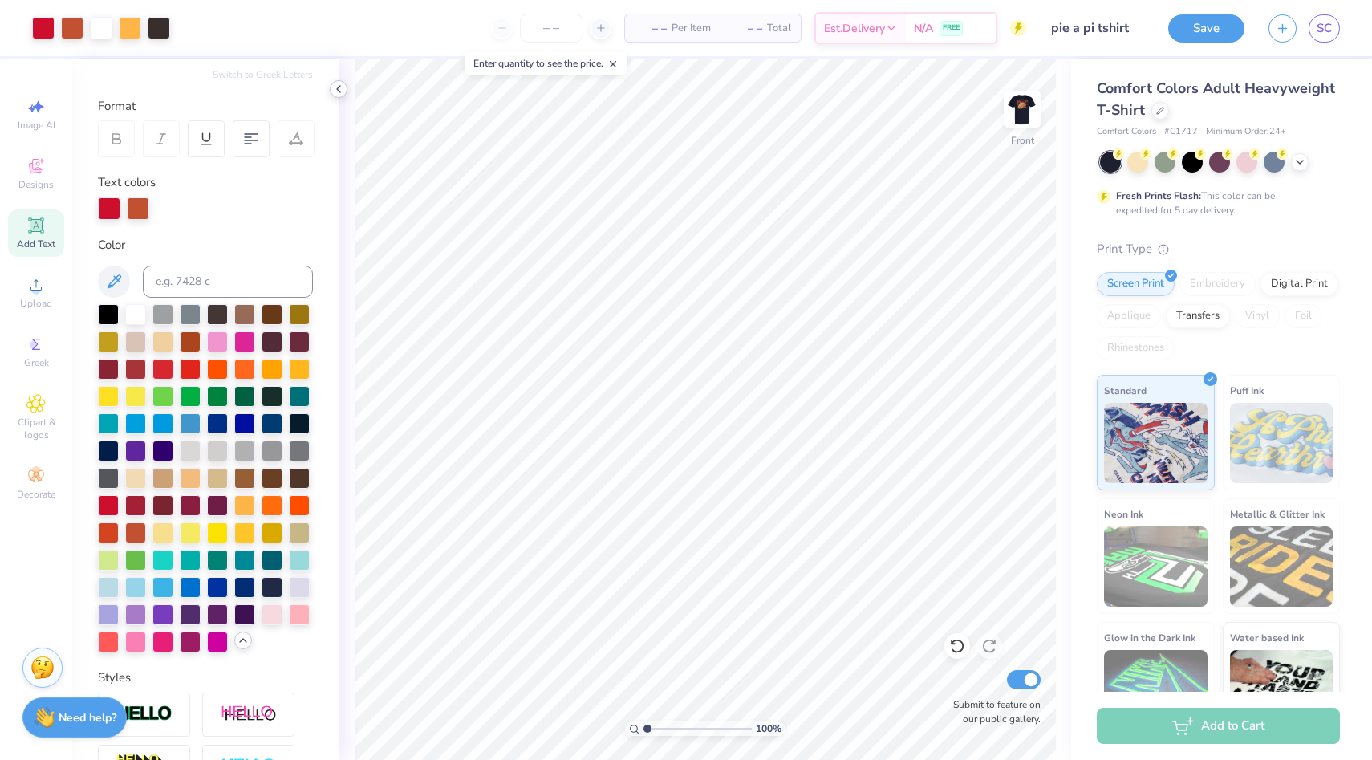
click at [341, 92] on icon at bounding box center [338, 89] width 13 height 13
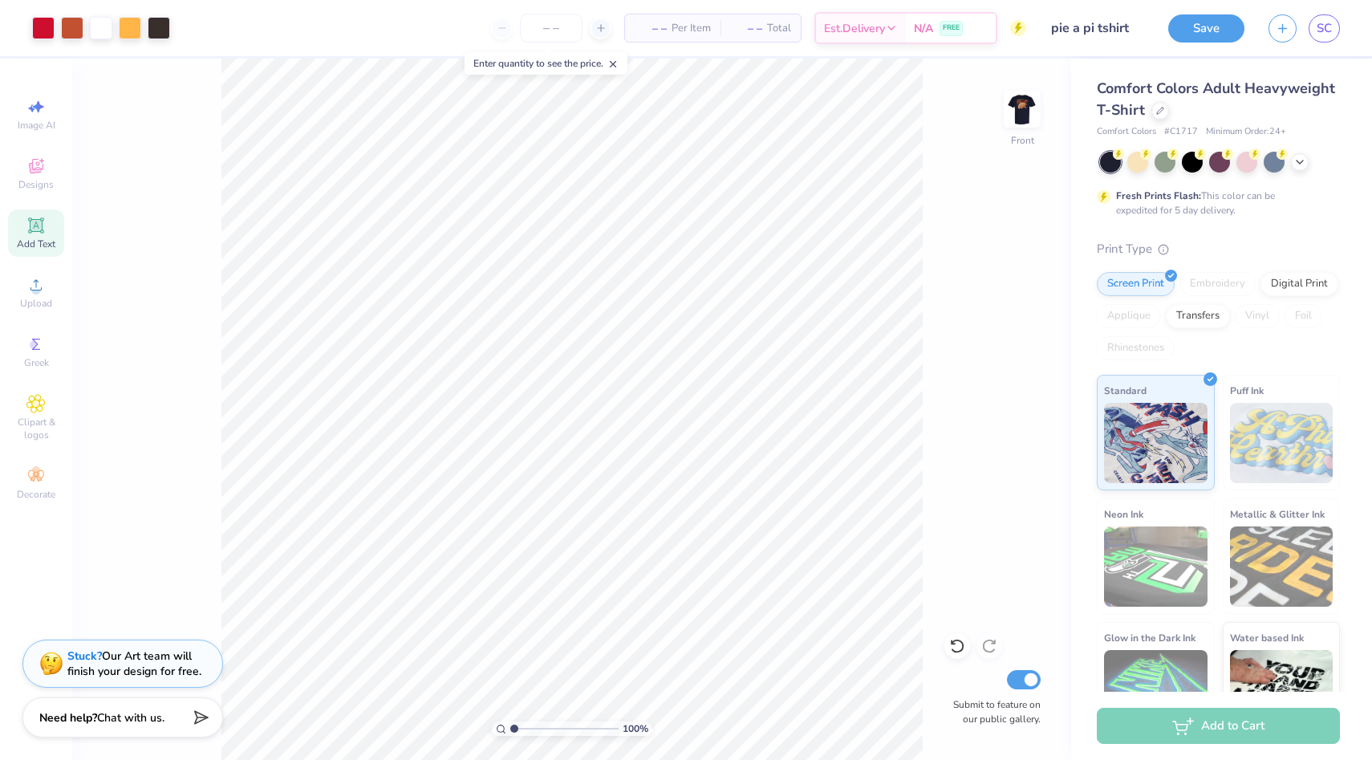
click at [41, 233] on icon at bounding box center [35, 225] width 19 height 19
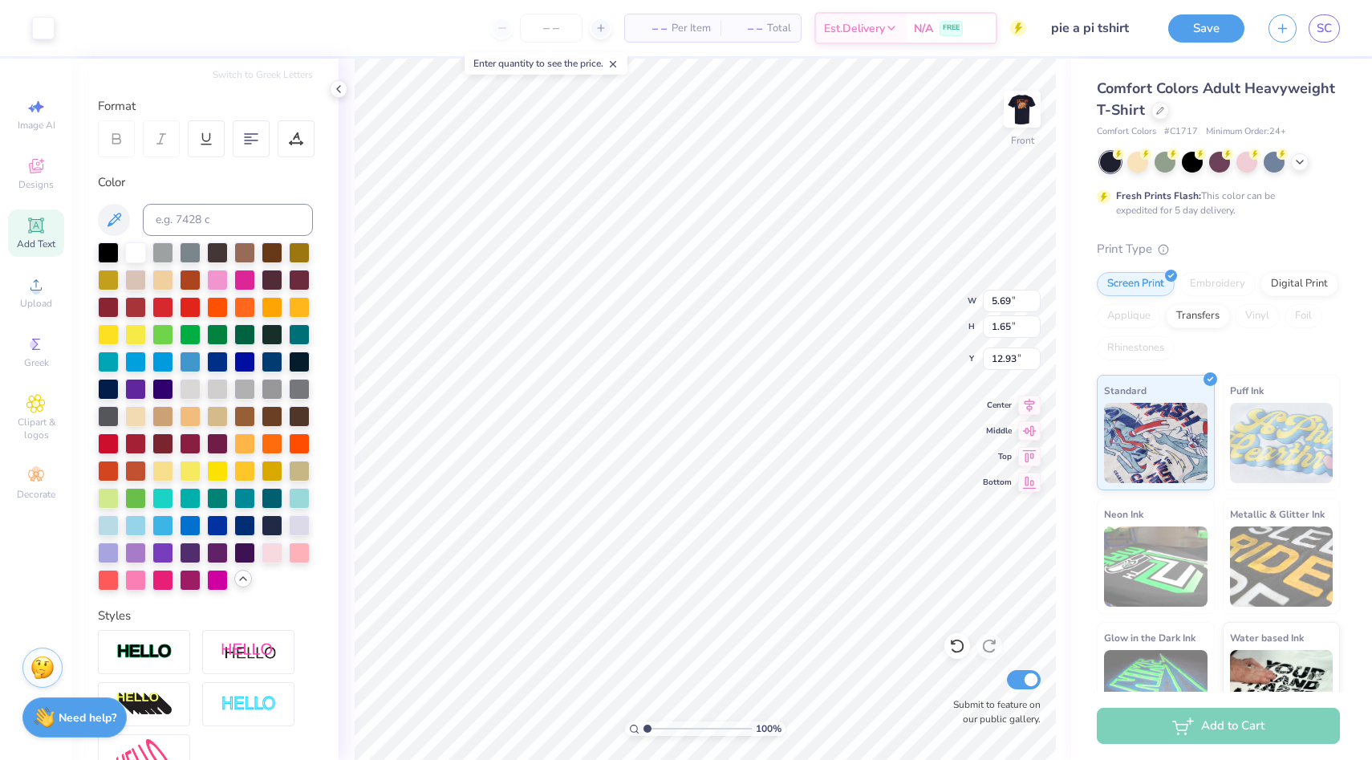
click at [32, 217] on icon at bounding box center [35, 225] width 19 height 19
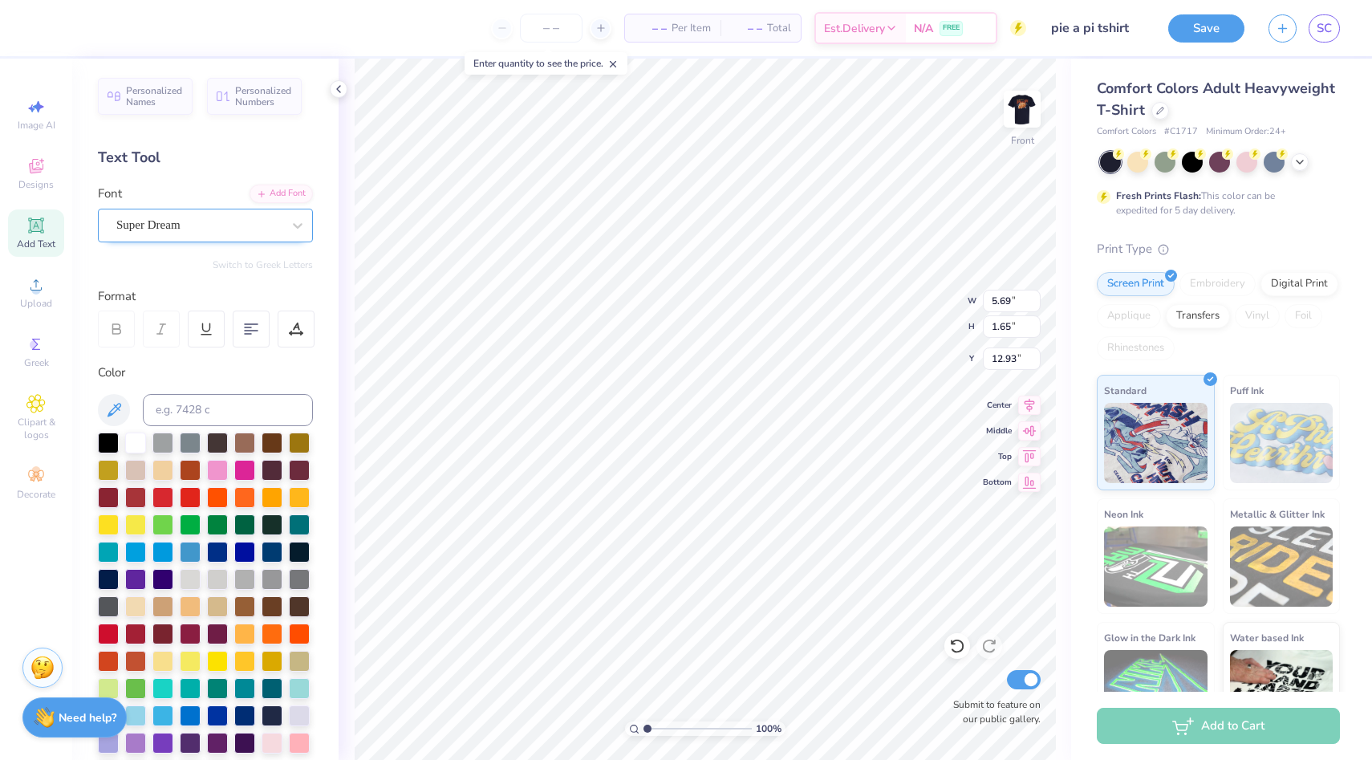
type textarea "“Benefiting the [PERSON_NAME] Charities of [GEOGRAPHIC_DATA][US_STATE] and The …"
click at [282, 229] on div "Super Dream" at bounding box center [199, 225] width 168 height 25
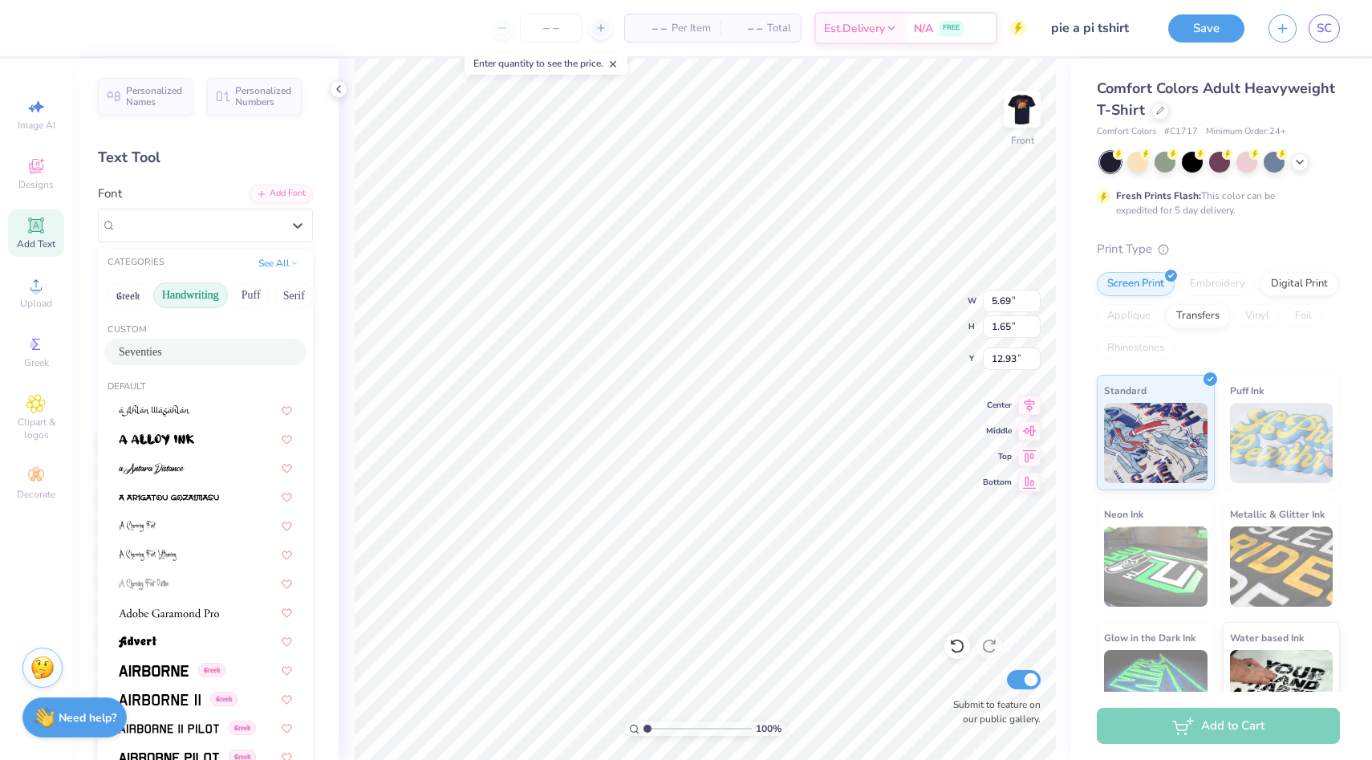
click at [185, 297] on button "Handwriting" at bounding box center [190, 295] width 75 height 26
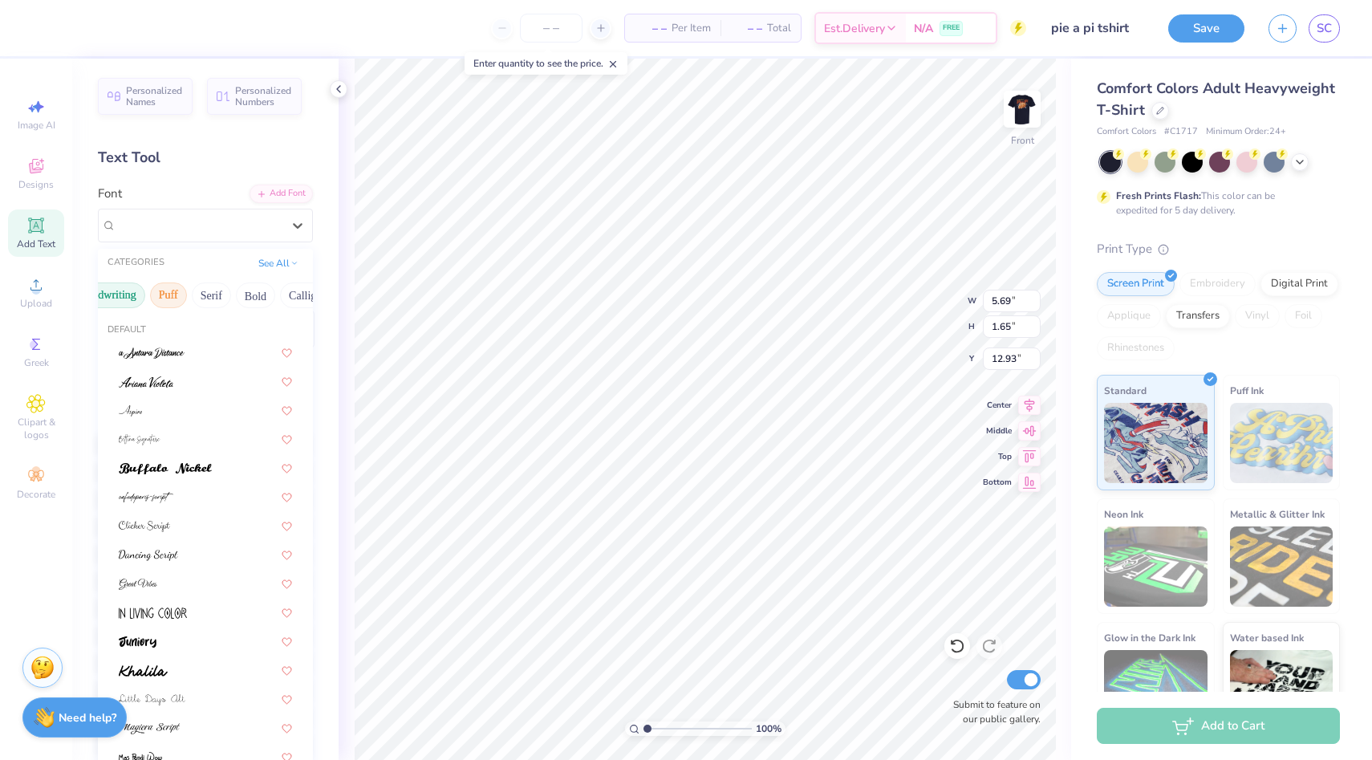
scroll to position [0, 89]
click at [205, 294] on button "Serif" at bounding box center [204, 295] width 39 height 26
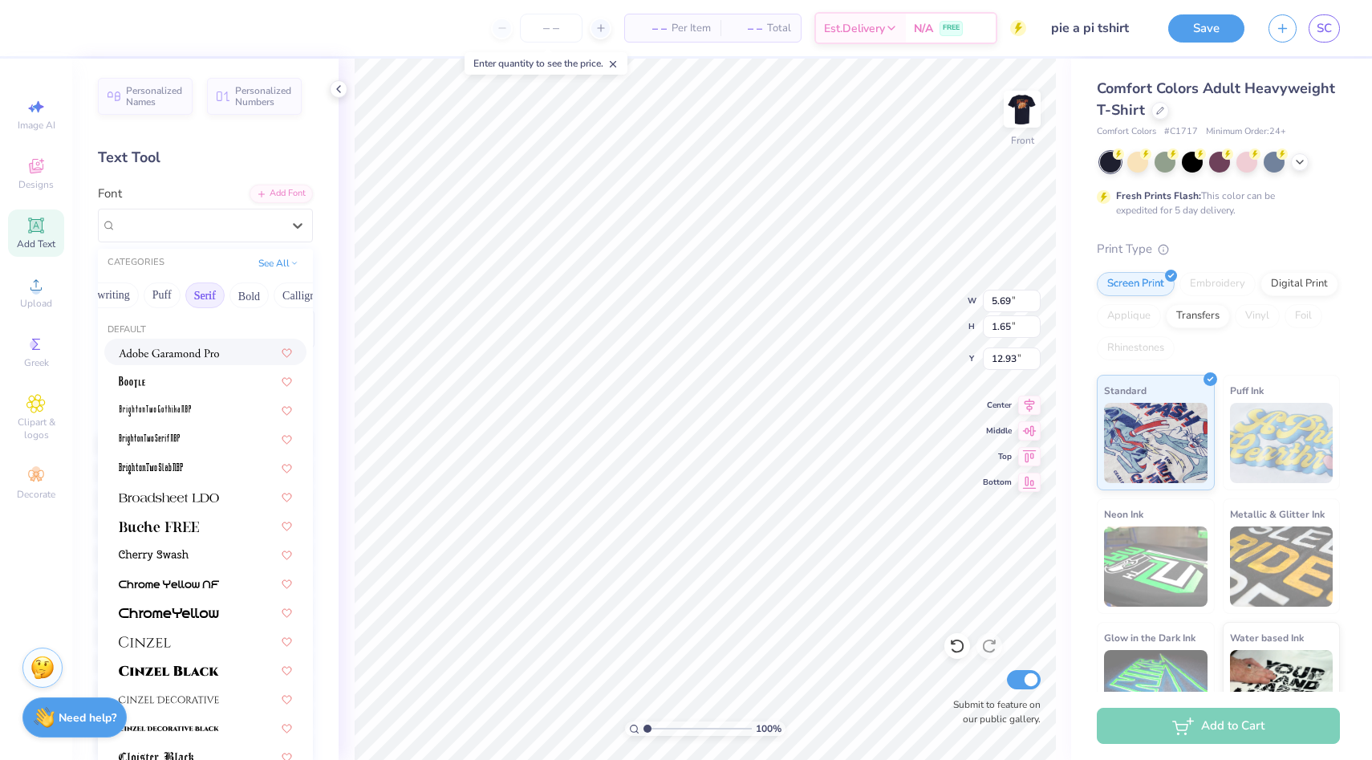
click at [197, 347] on img at bounding box center [169, 352] width 100 height 11
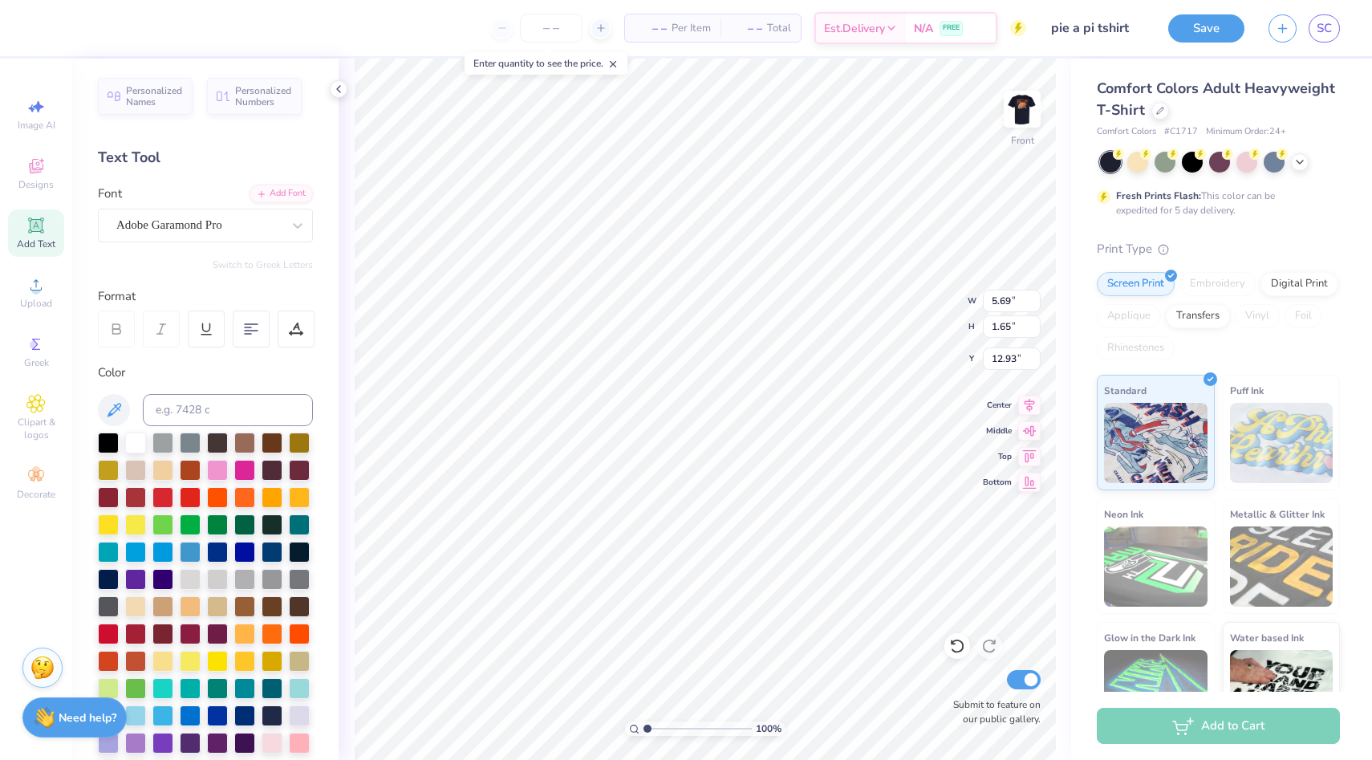
scroll to position [0, 21]
type input "8.23"
type input "0.21"
type input "14.62"
click at [1213, 33] on button "Save" at bounding box center [1206, 26] width 76 height 28
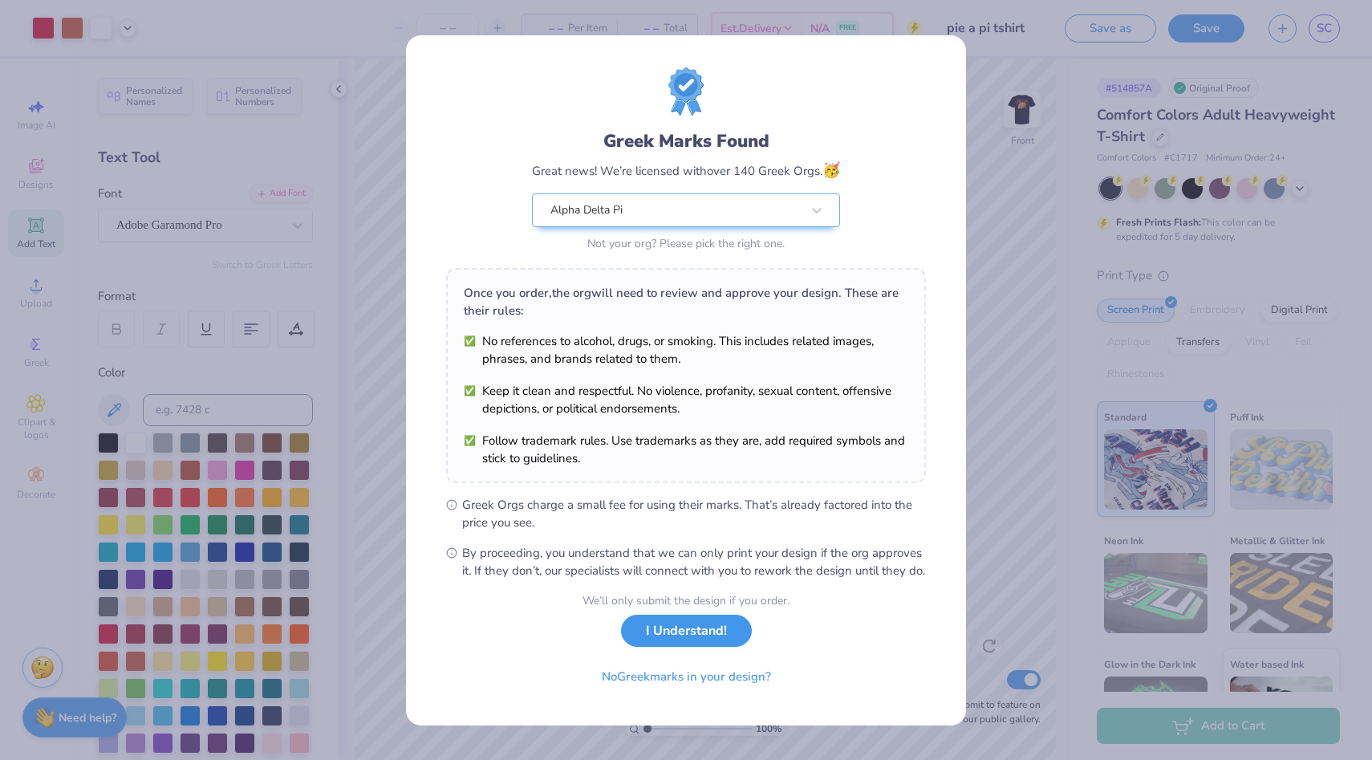
click at [735, 640] on button "I Understand!" at bounding box center [686, 631] width 131 height 33
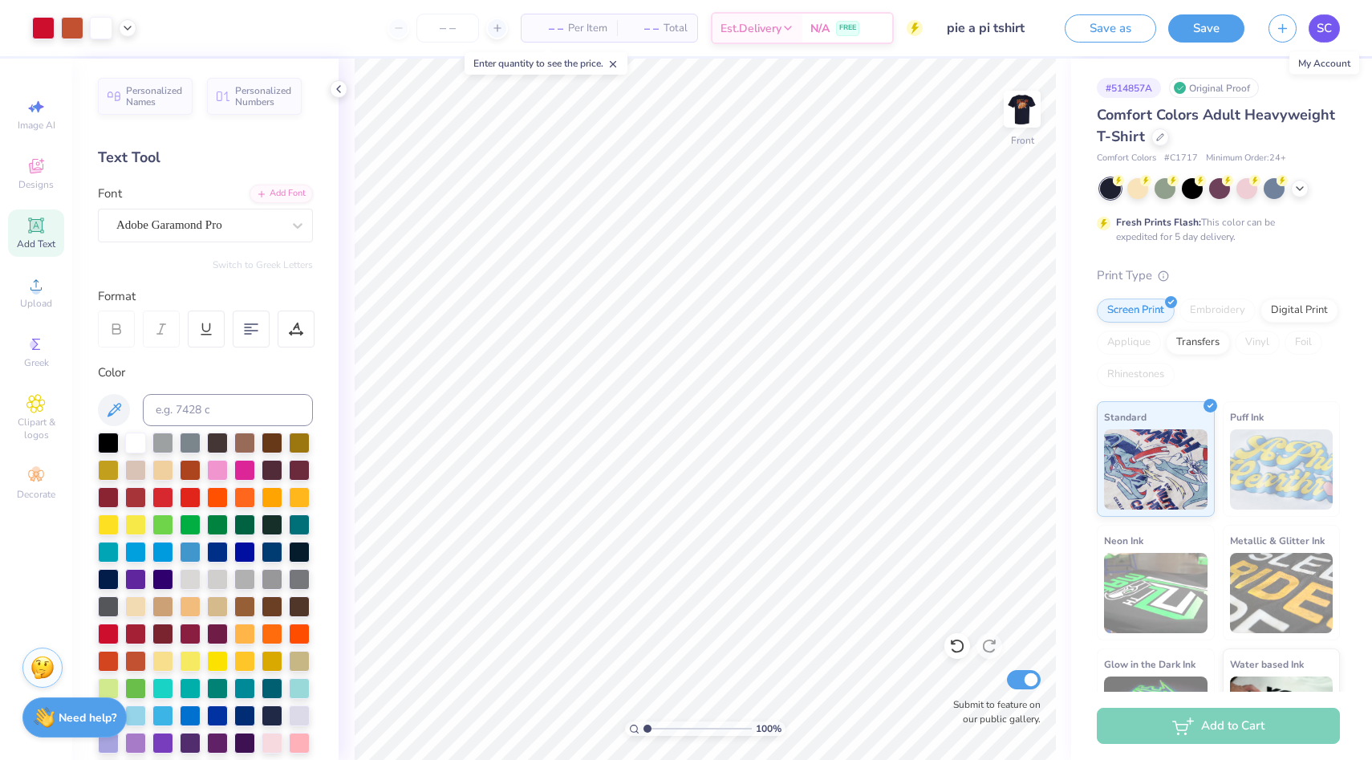
click at [1334, 27] on link "SC" at bounding box center [1324, 28] width 31 height 28
